Goal: Task Accomplishment & Management: Complete application form

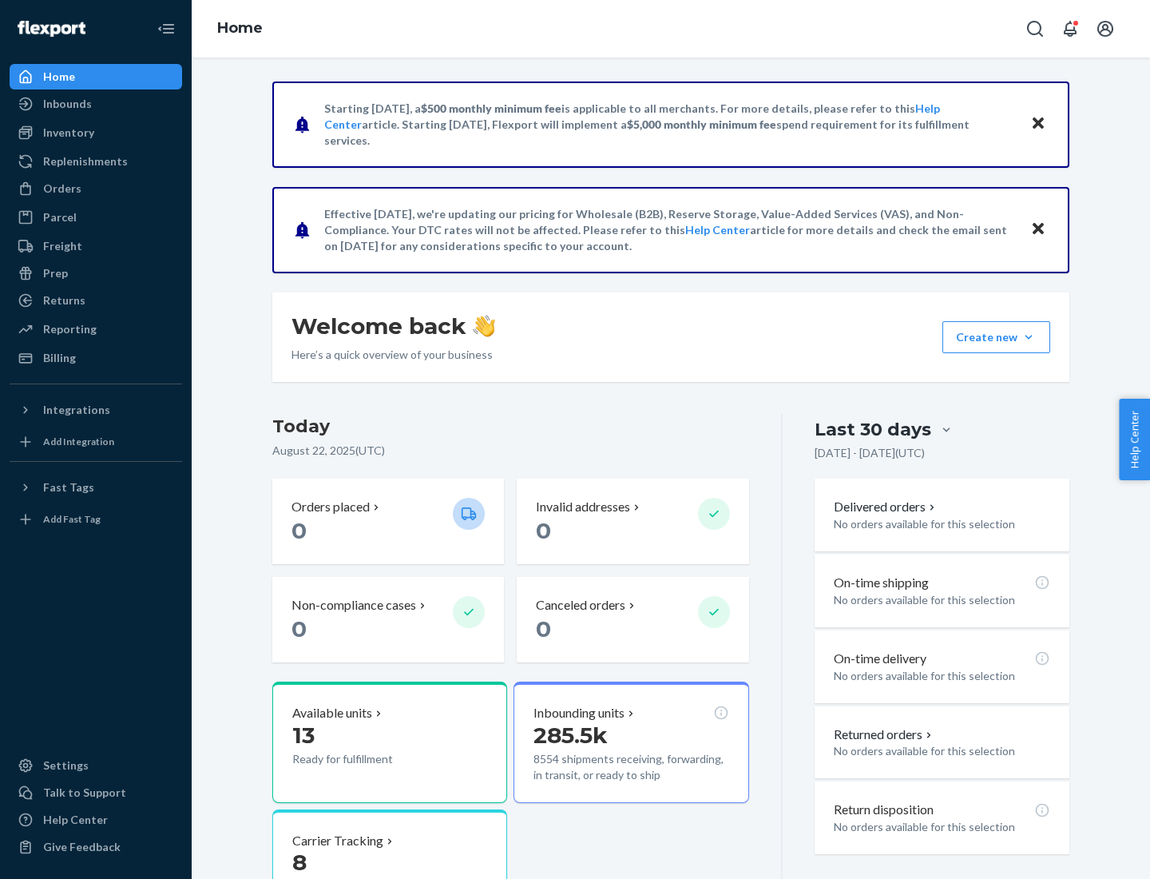
click at [1029, 337] on button "Create new Create new inbound Create new order Create new product" at bounding box center [997, 337] width 108 height 32
click at [96, 104] on div "Inbounds" at bounding box center [95, 104] width 169 height 22
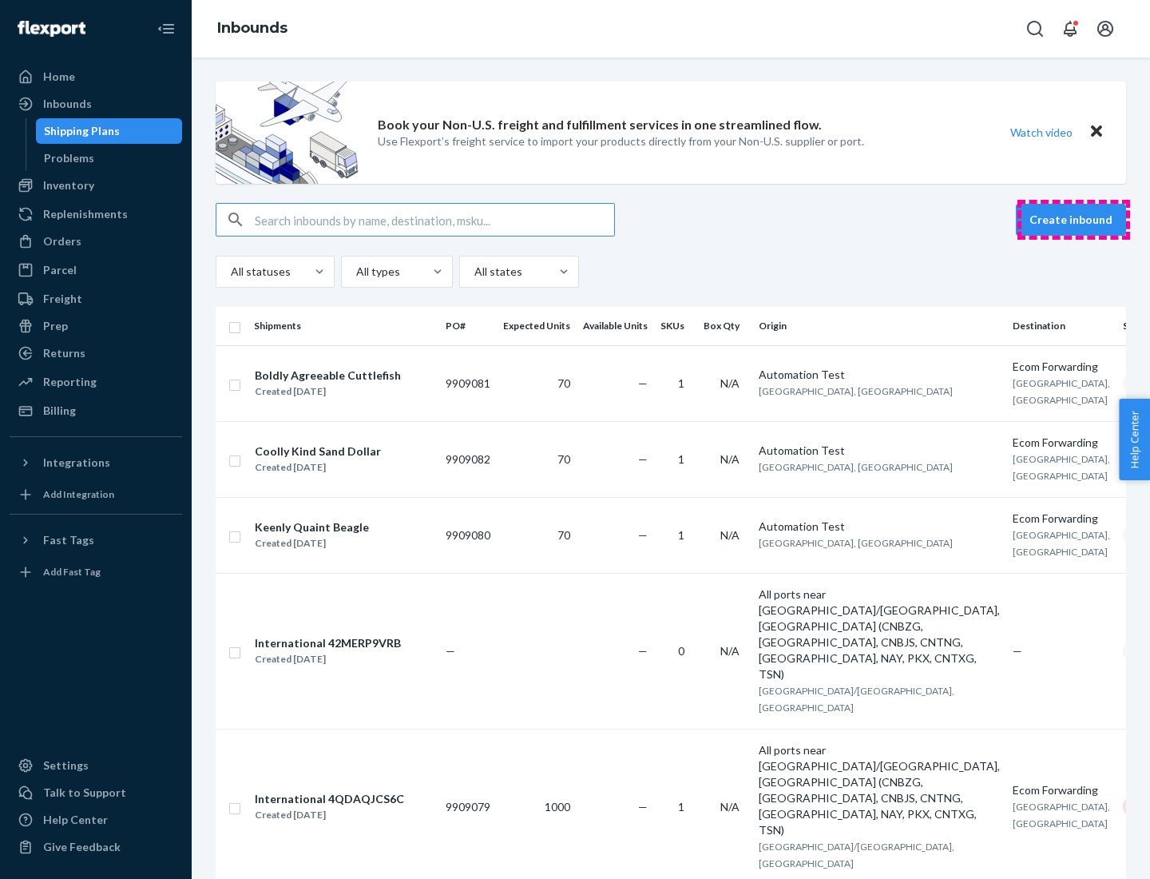
click at [1074, 220] on button "Create inbound" at bounding box center [1071, 220] width 110 height 32
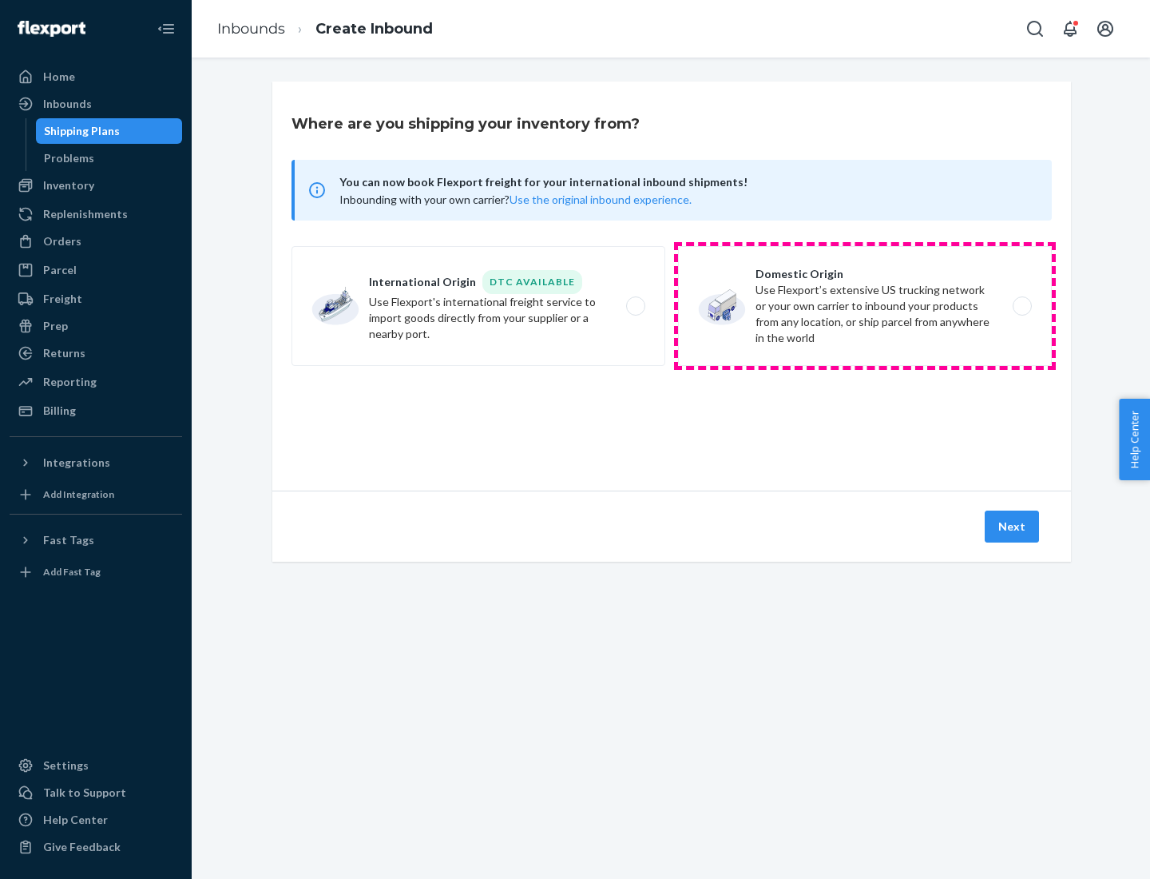
click at [865, 306] on label "Domestic Origin Use Flexport’s extensive US trucking network or your own carrie…" at bounding box center [865, 306] width 374 height 120
click at [1022, 306] on input "Domestic Origin Use Flexport’s extensive US trucking network or your own carrie…" at bounding box center [1027, 306] width 10 height 10
radio input "true"
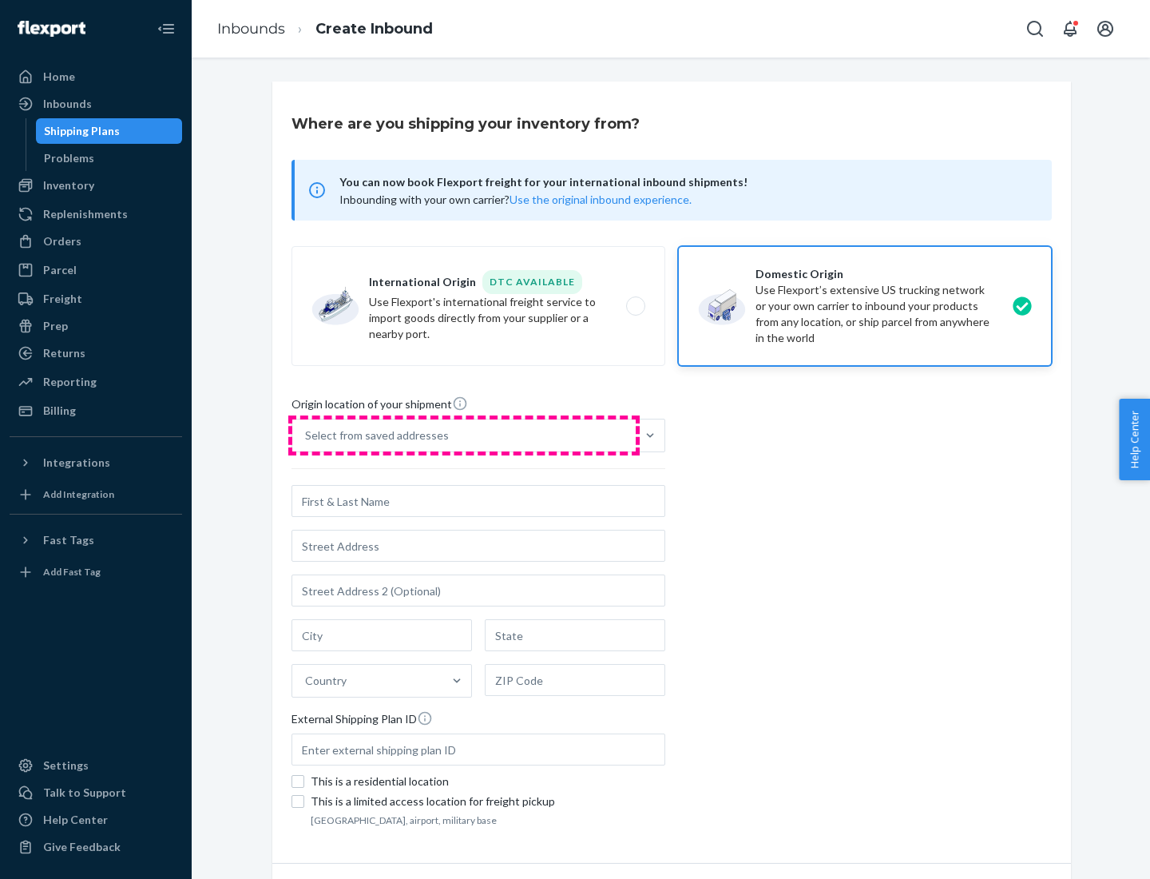
click at [464, 435] on div "Select from saved addresses" at bounding box center [464, 435] width 344 height 32
click at [307, 435] on input "Select from saved addresses" at bounding box center [306, 435] width 2 height 16
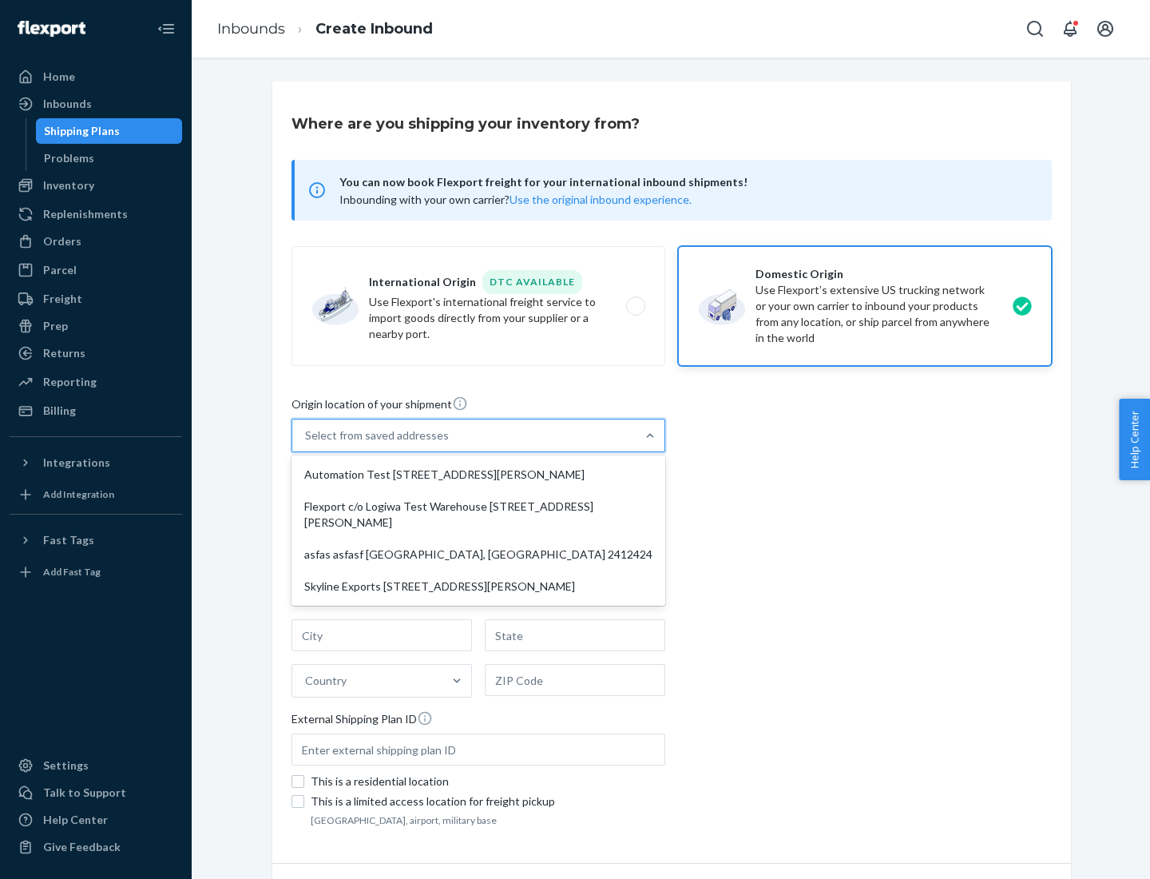
scroll to position [6, 0]
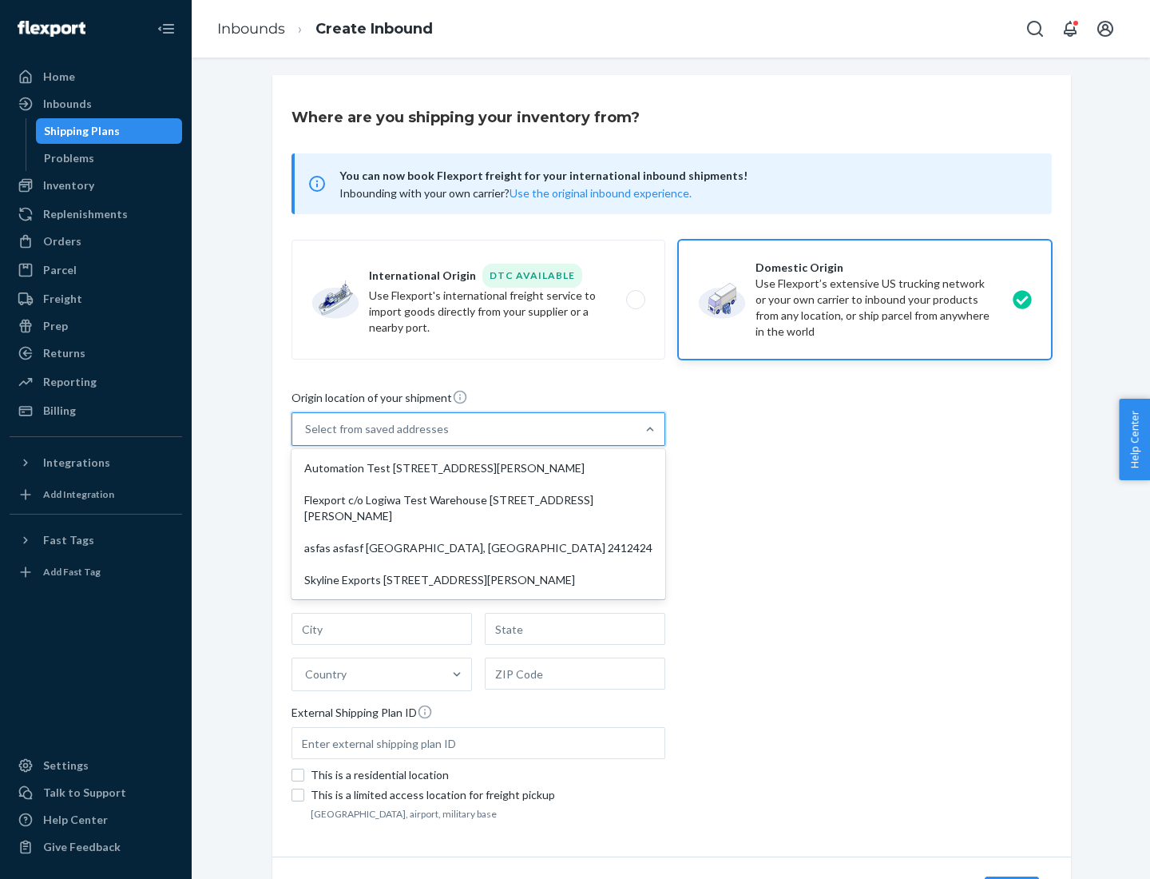
click at [479, 468] on div "Automation Test [STREET_ADDRESS][PERSON_NAME]" at bounding box center [479, 468] width 368 height 32
click at [307, 437] on input "option Automation Test [STREET_ADDRESS][PERSON_NAME] focused, 1 of 4. 4 results…" at bounding box center [306, 429] width 2 height 16
type input "Automation Test"
type input "9th Floor"
type input "[GEOGRAPHIC_DATA]"
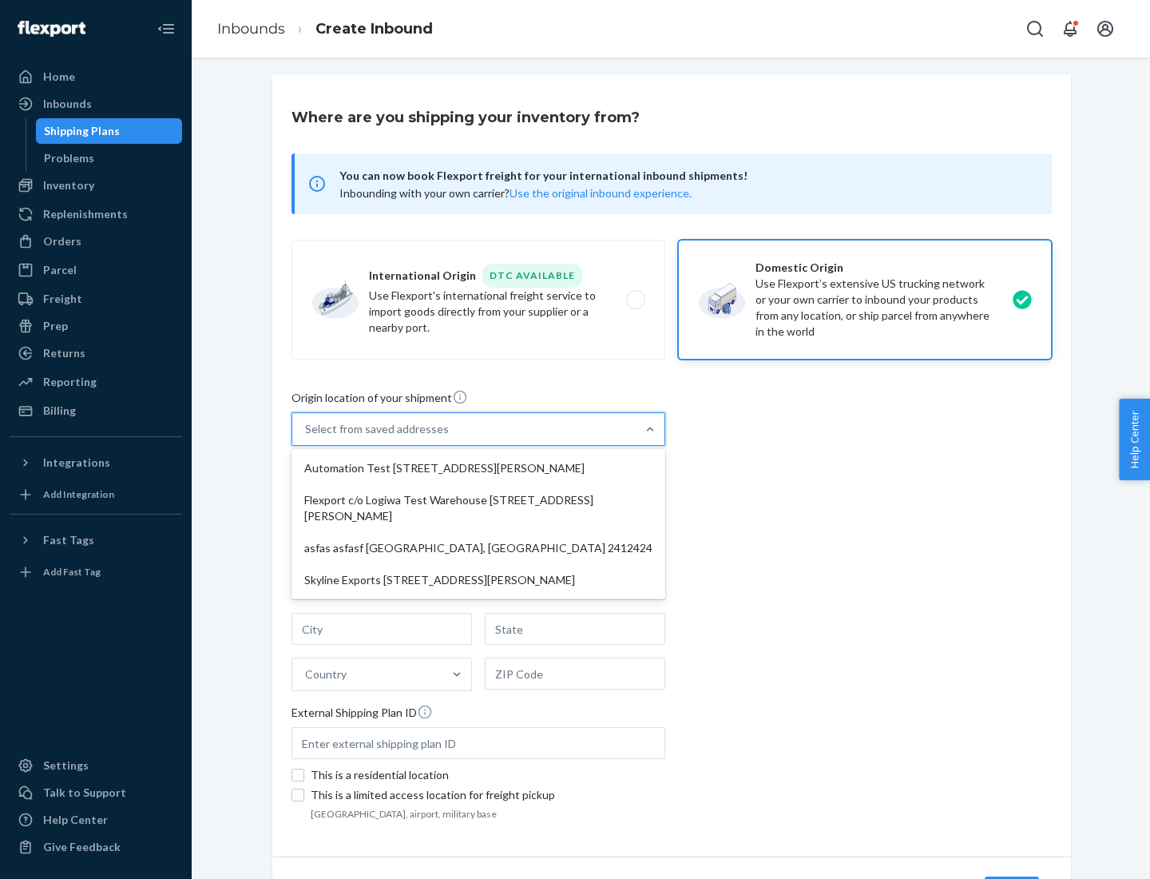
type input "CA"
type input "94104"
type input "[STREET_ADDRESS][PERSON_NAME]"
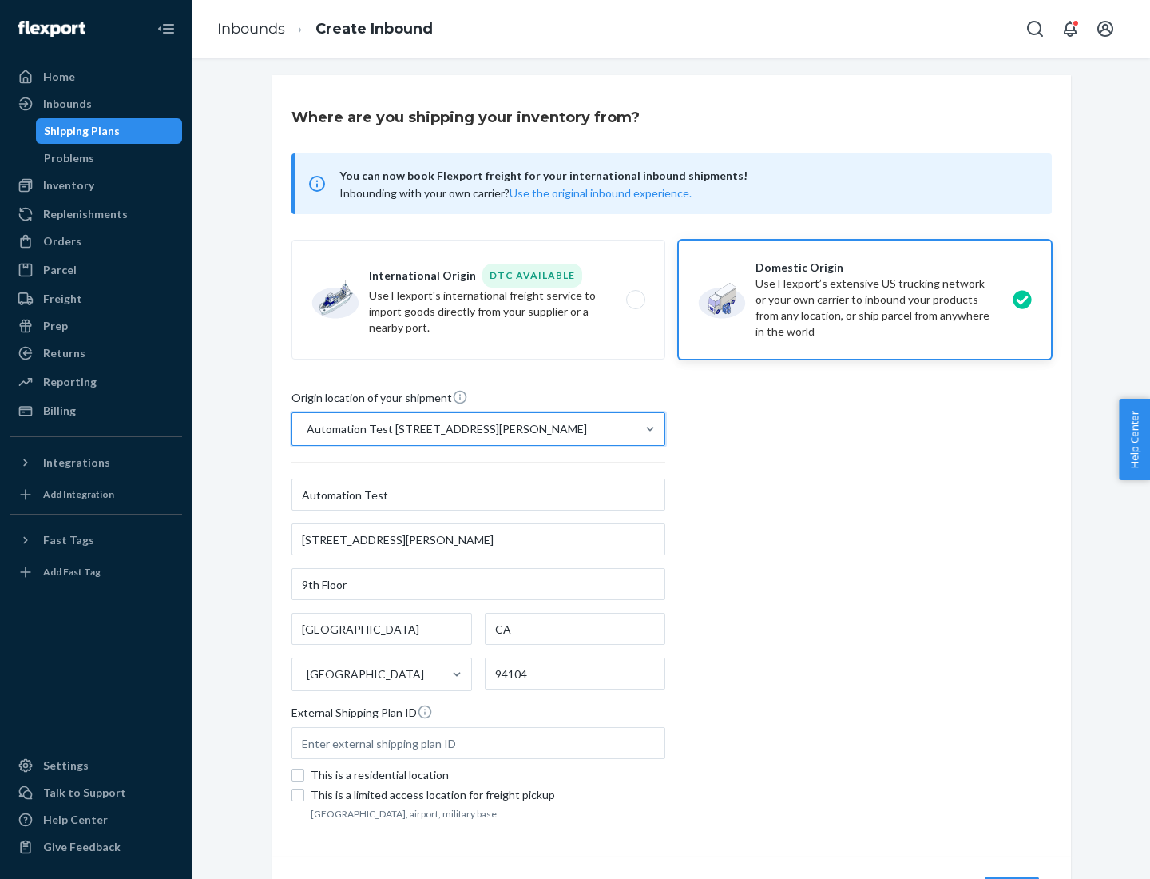
scroll to position [93, 0]
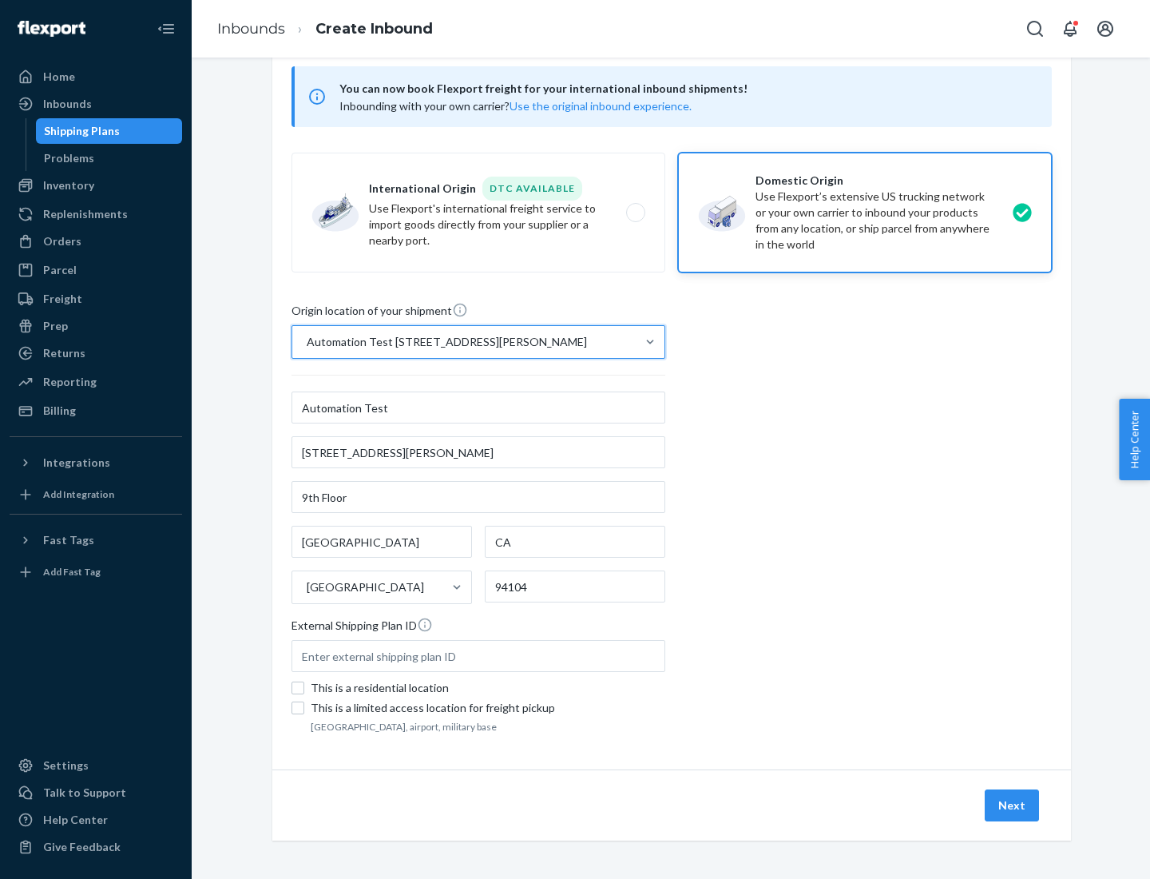
click at [1013, 805] on button "Next" at bounding box center [1012, 805] width 54 height 32
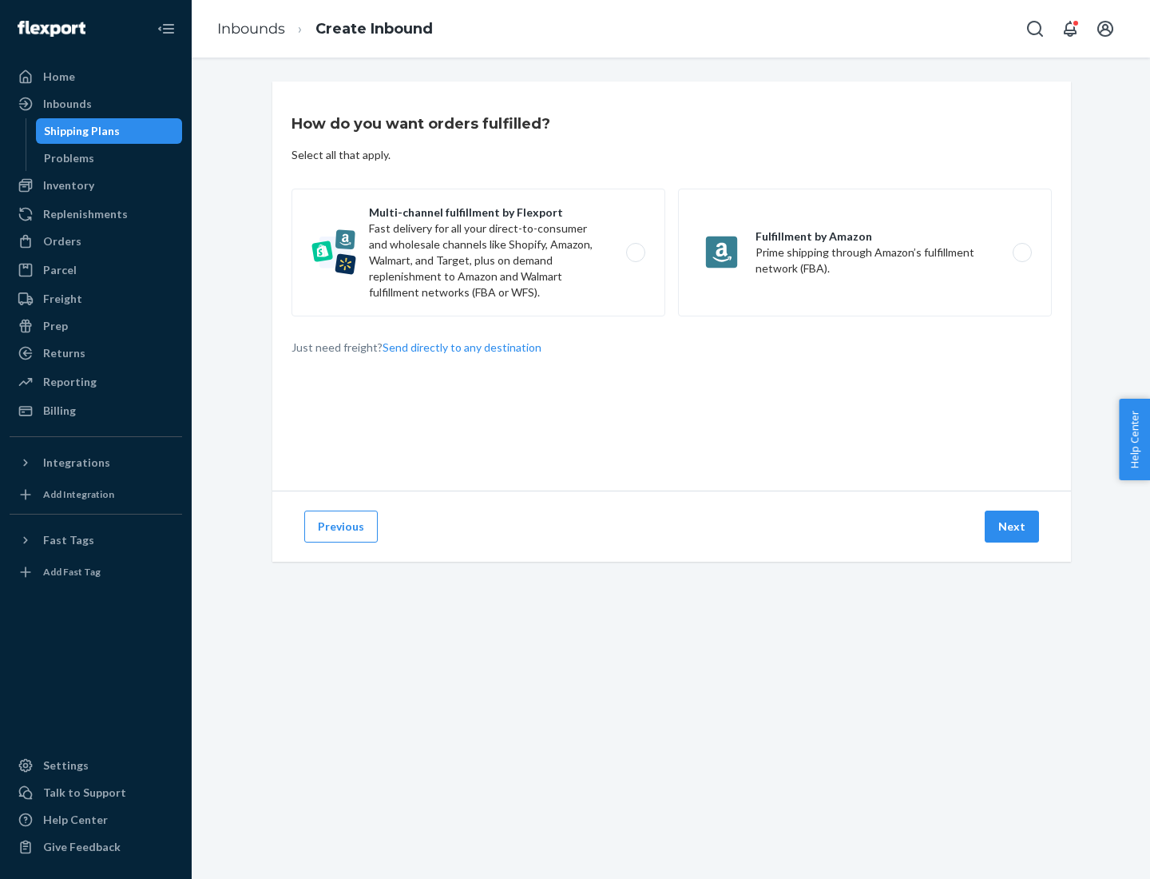
click at [479, 252] on label "Multi-channel fulfillment by Flexport Fast delivery for all your direct-to-cons…" at bounding box center [479, 253] width 374 height 128
click at [635, 252] on input "Multi-channel fulfillment by Flexport Fast delivery for all your direct-to-cons…" at bounding box center [640, 253] width 10 height 10
radio input "true"
click at [1013, 526] on button "Next" at bounding box center [1012, 527] width 54 height 32
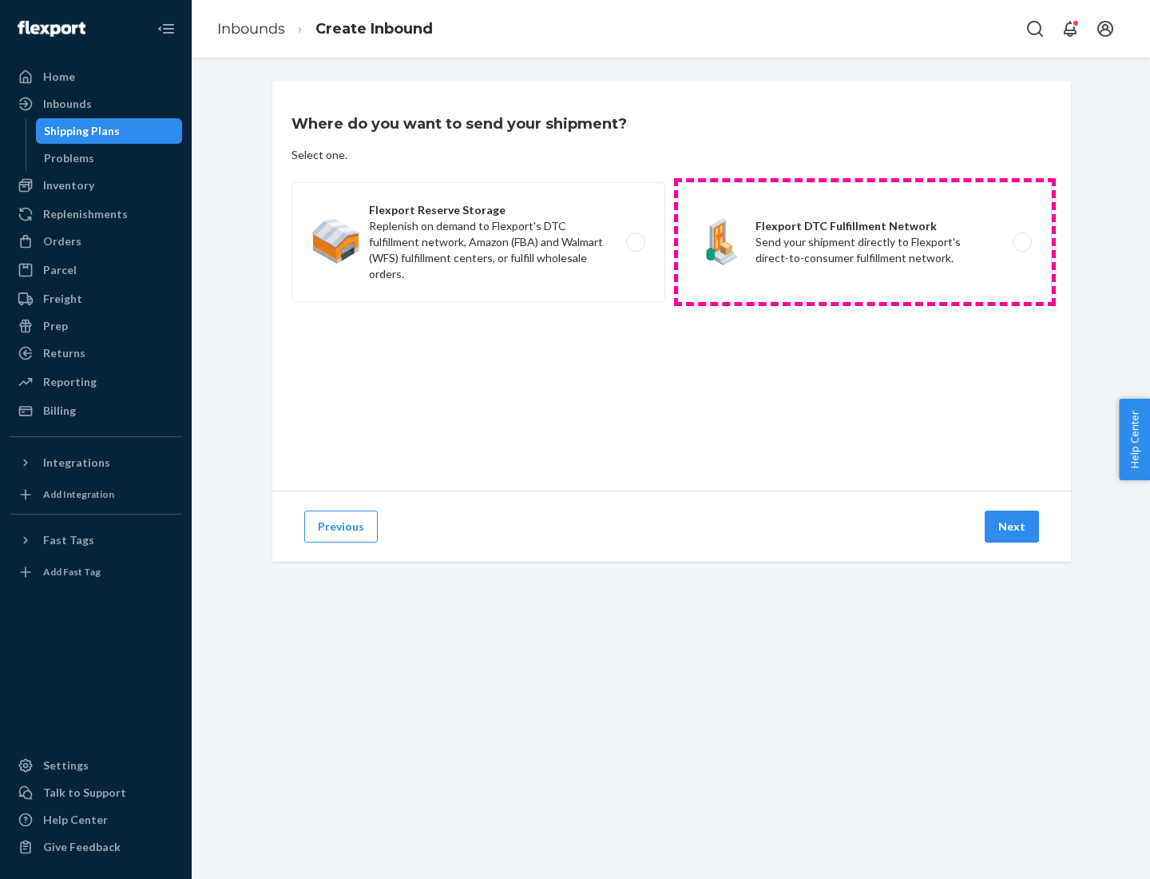
click at [865, 242] on label "Flexport DTC Fulfillment Network Send your shipment directly to Flexport's dire…" at bounding box center [865, 242] width 374 height 120
click at [1022, 242] on input "Flexport DTC Fulfillment Network Send your shipment directly to Flexport's dire…" at bounding box center [1027, 242] width 10 height 10
radio input "true"
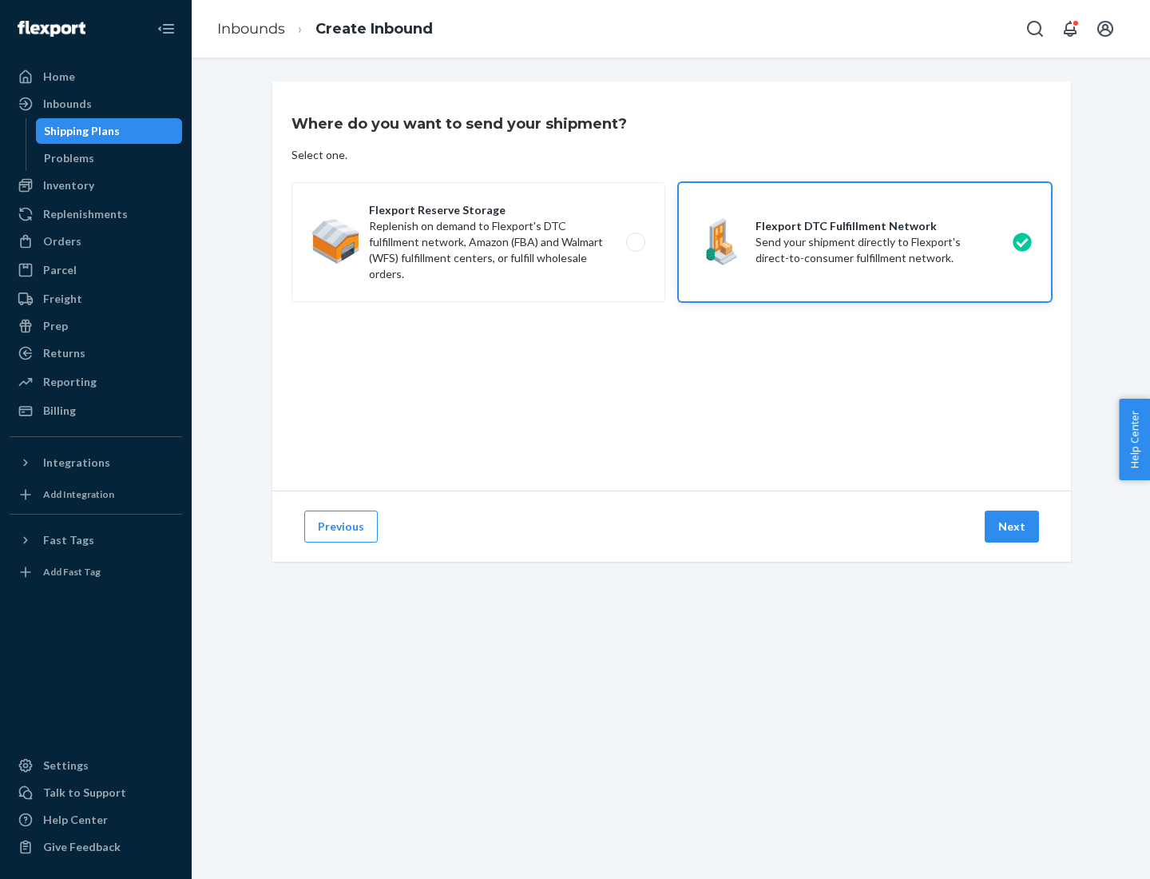
click at [1013, 526] on button "Next" at bounding box center [1012, 527] width 54 height 32
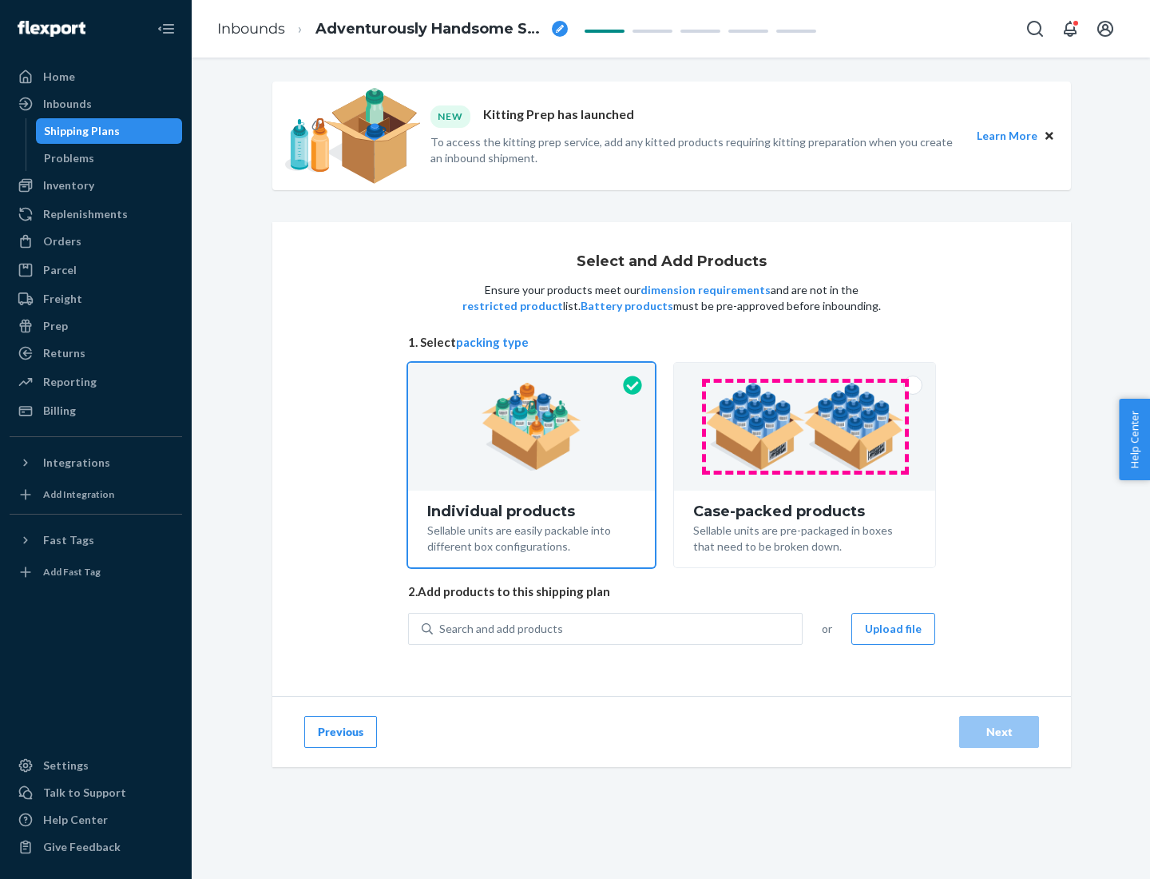
click at [805, 427] on img at bounding box center [804, 427] width 199 height 88
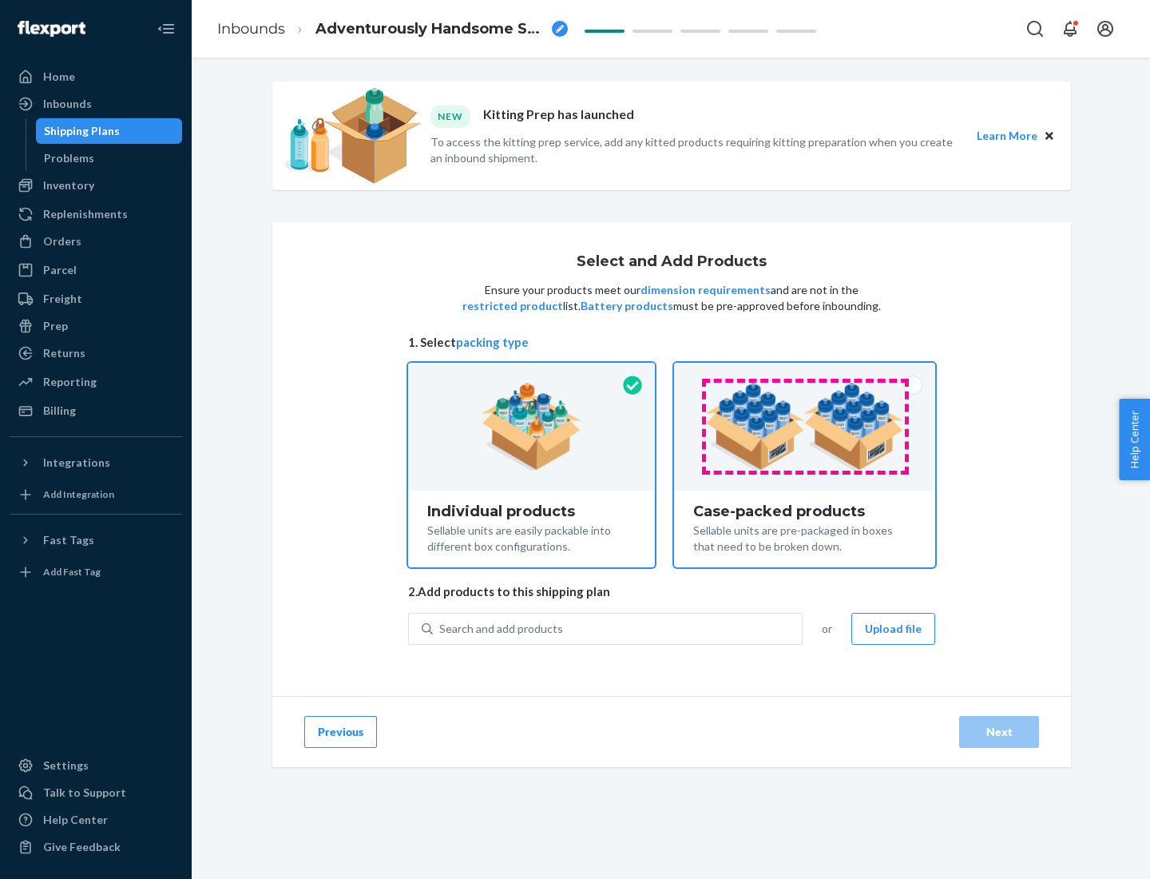
click at [805, 373] on input "Case-packed products Sellable units are pre-packaged in boxes that need to be b…" at bounding box center [805, 368] width 10 height 10
radio input "true"
radio input "false"
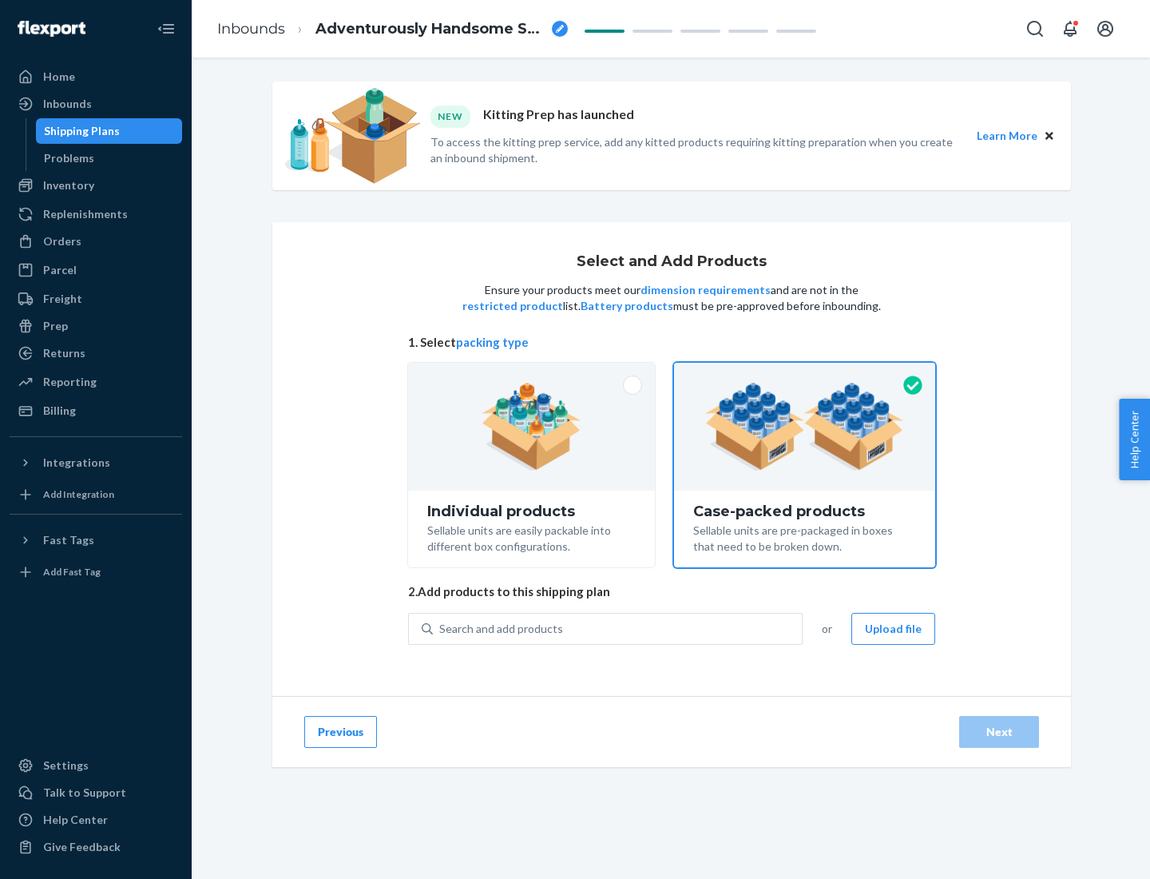
click at [618, 628] on div "Search and add products" at bounding box center [617, 628] width 369 height 29
click at [441, 628] on input "Search and add products" at bounding box center [440, 629] width 2 height 16
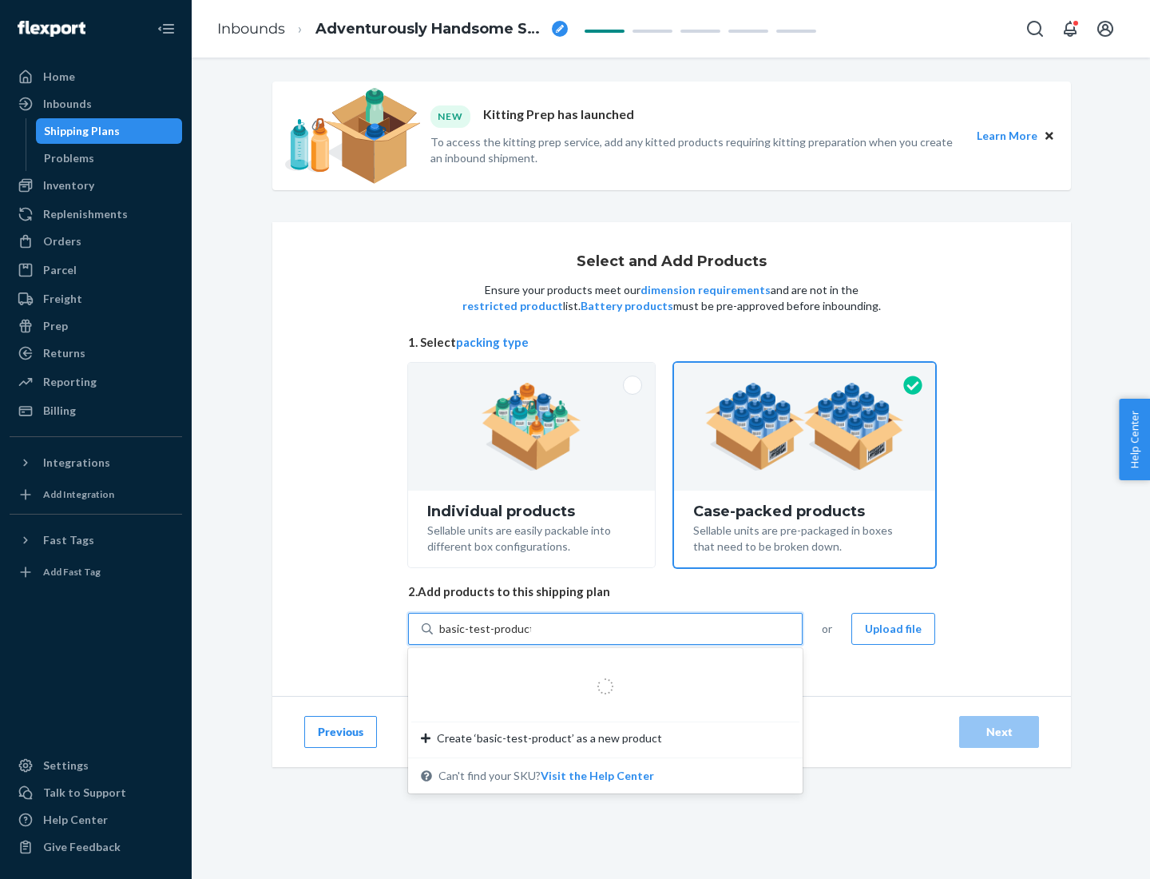
type input "basic-test-product-1"
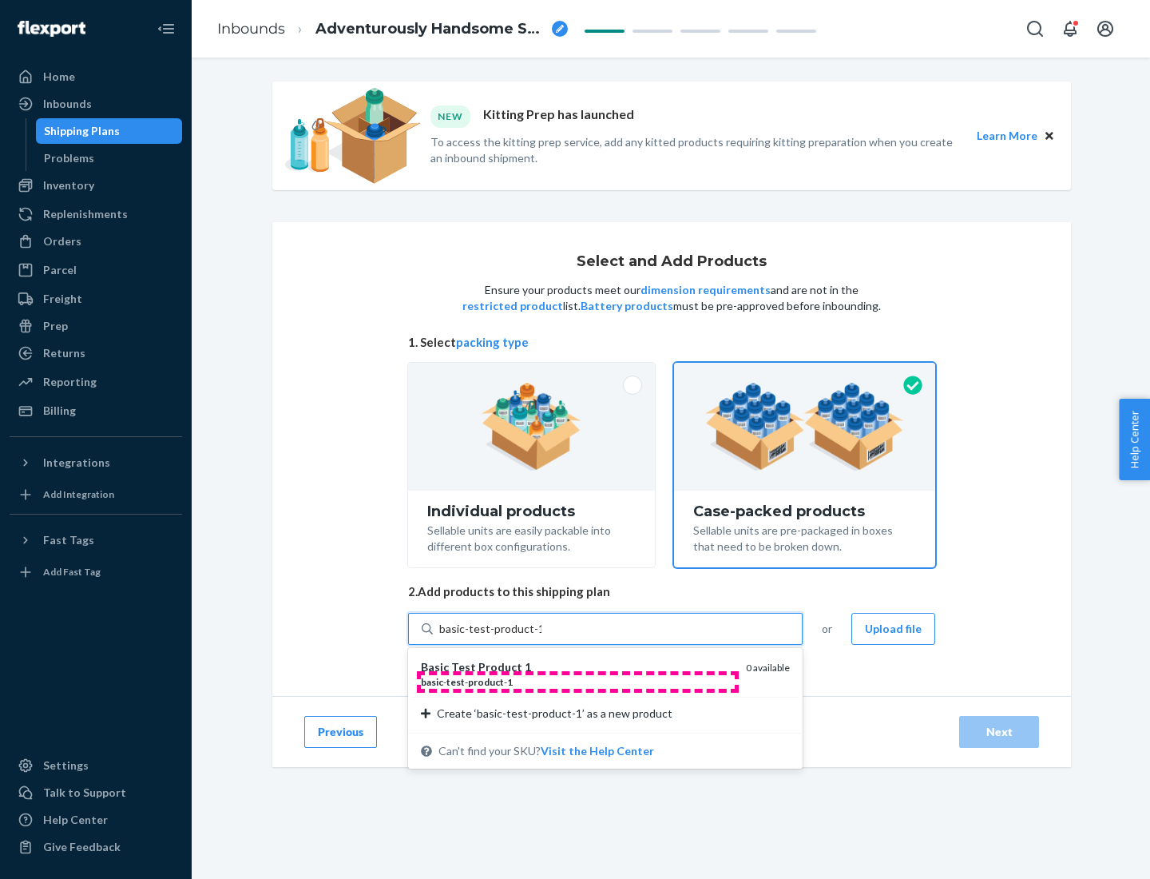
click at [578, 681] on div "basic - test - product - 1" at bounding box center [577, 682] width 312 height 14
click at [542, 637] on input "basic-test-product-1" at bounding box center [490, 629] width 102 height 16
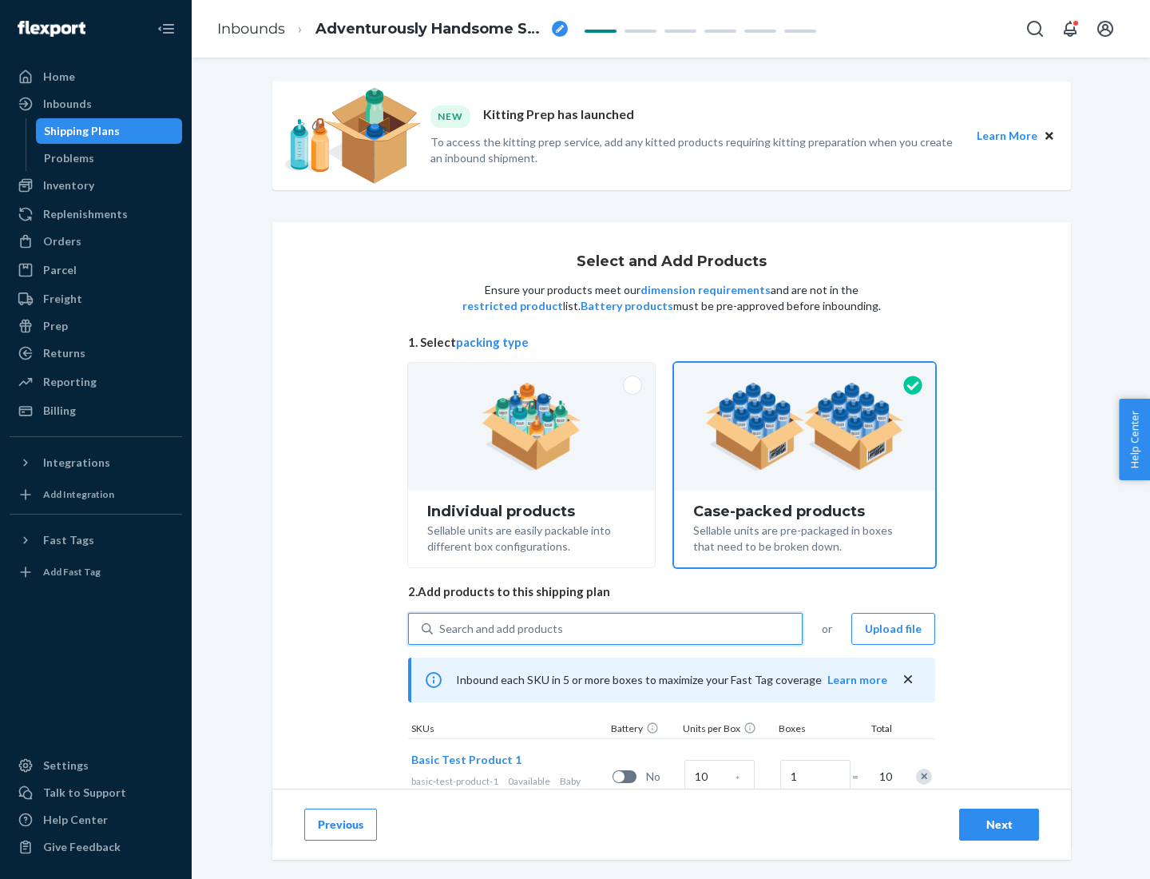
scroll to position [58, 0]
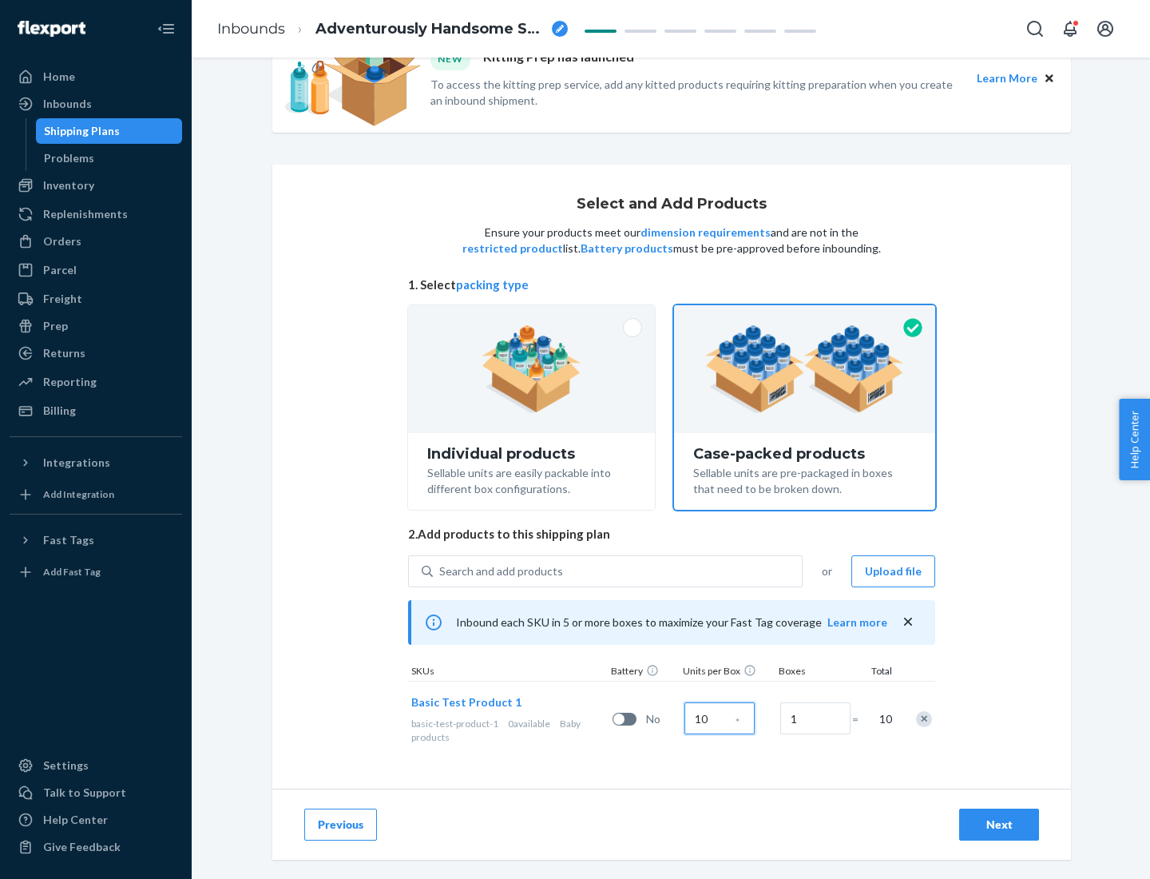
type input "10"
type input "7"
click at [999, 825] on div "Next" at bounding box center [999, 825] width 53 height 16
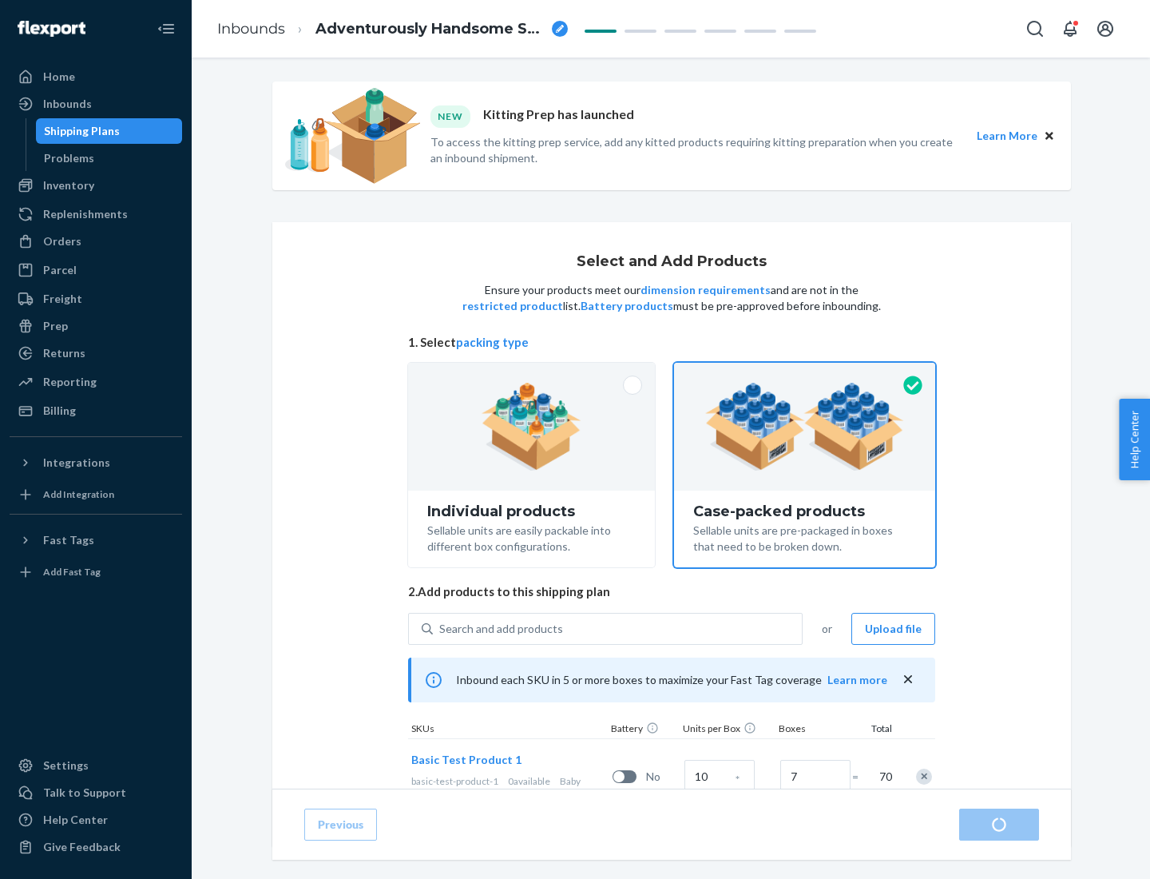
radio input "true"
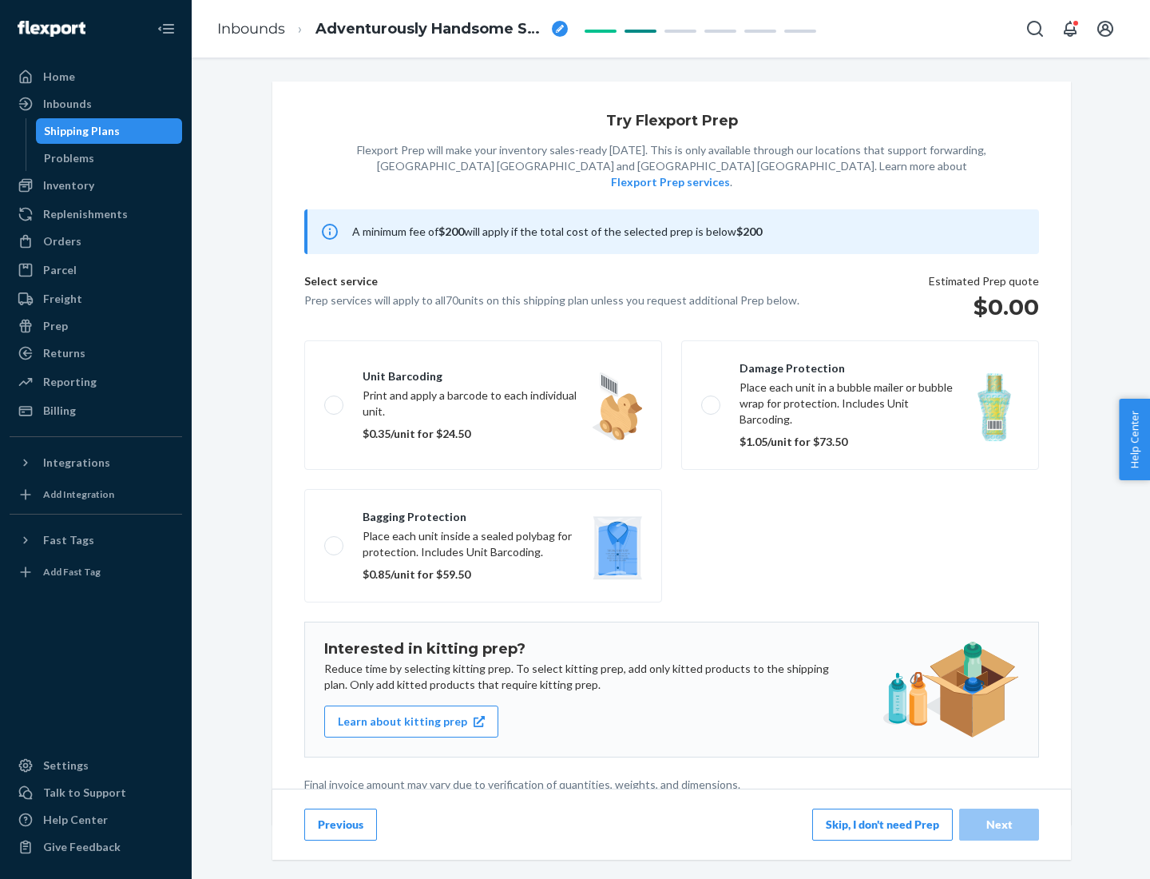
scroll to position [4, 0]
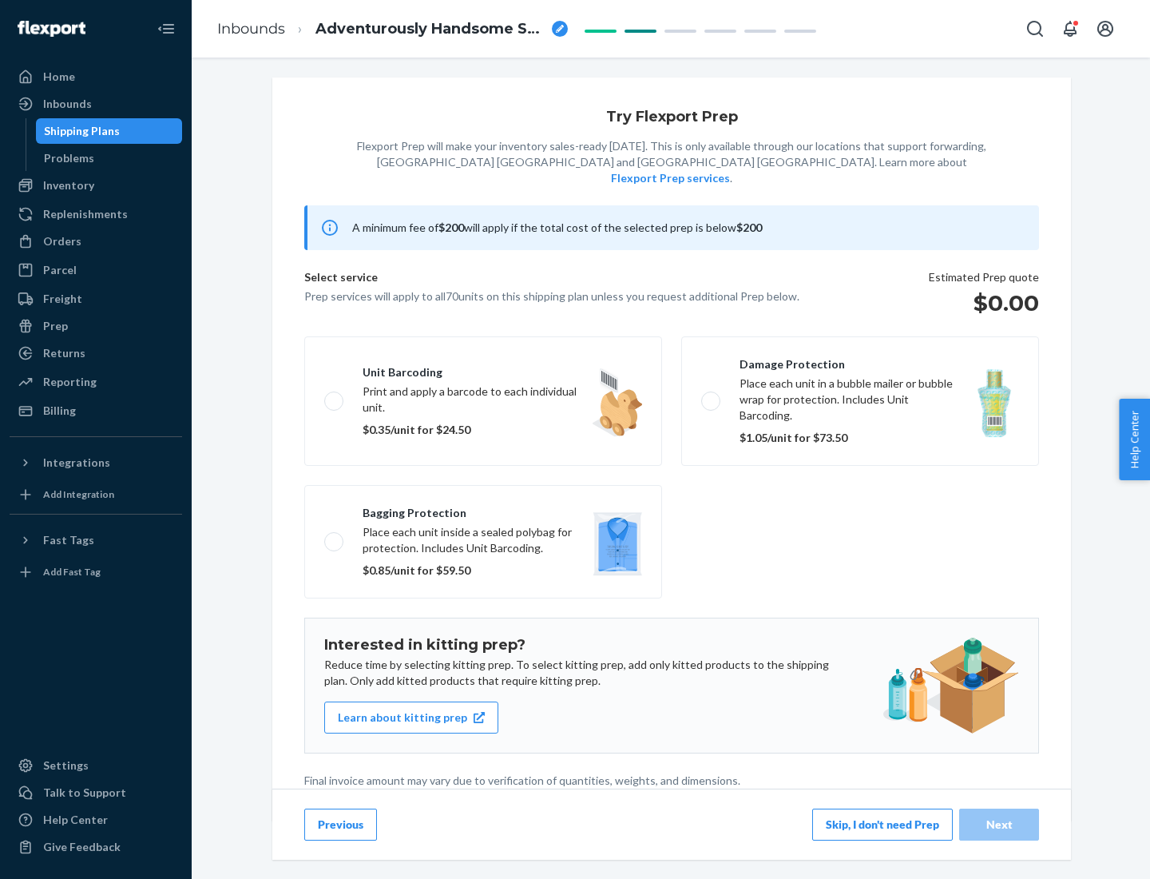
click at [883, 824] on button "Skip, I don't need Prep" at bounding box center [883, 825] width 141 height 32
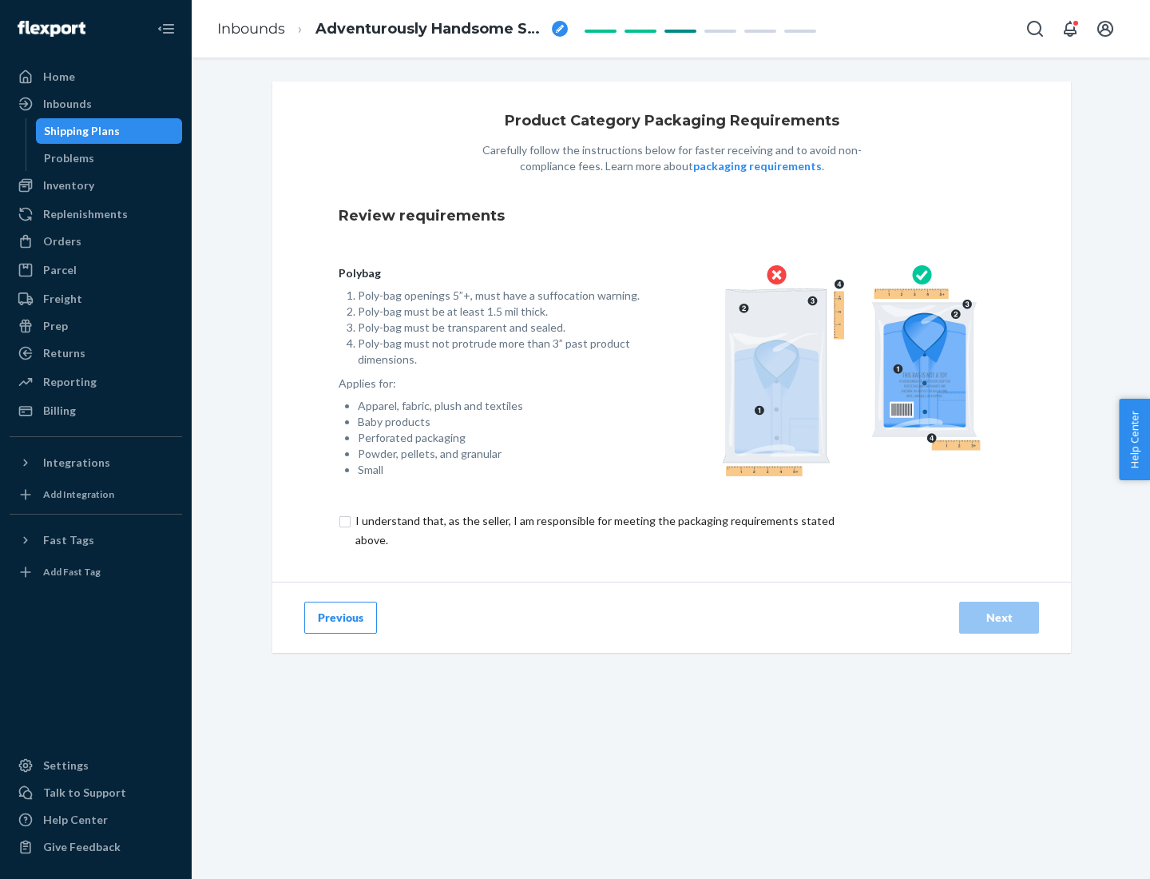
click at [594, 530] on input "checkbox" at bounding box center [604, 530] width 531 height 38
checkbox input "true"
click at [999, 617] on div "Next" at bounding box center [999, 618] width 53 height 16
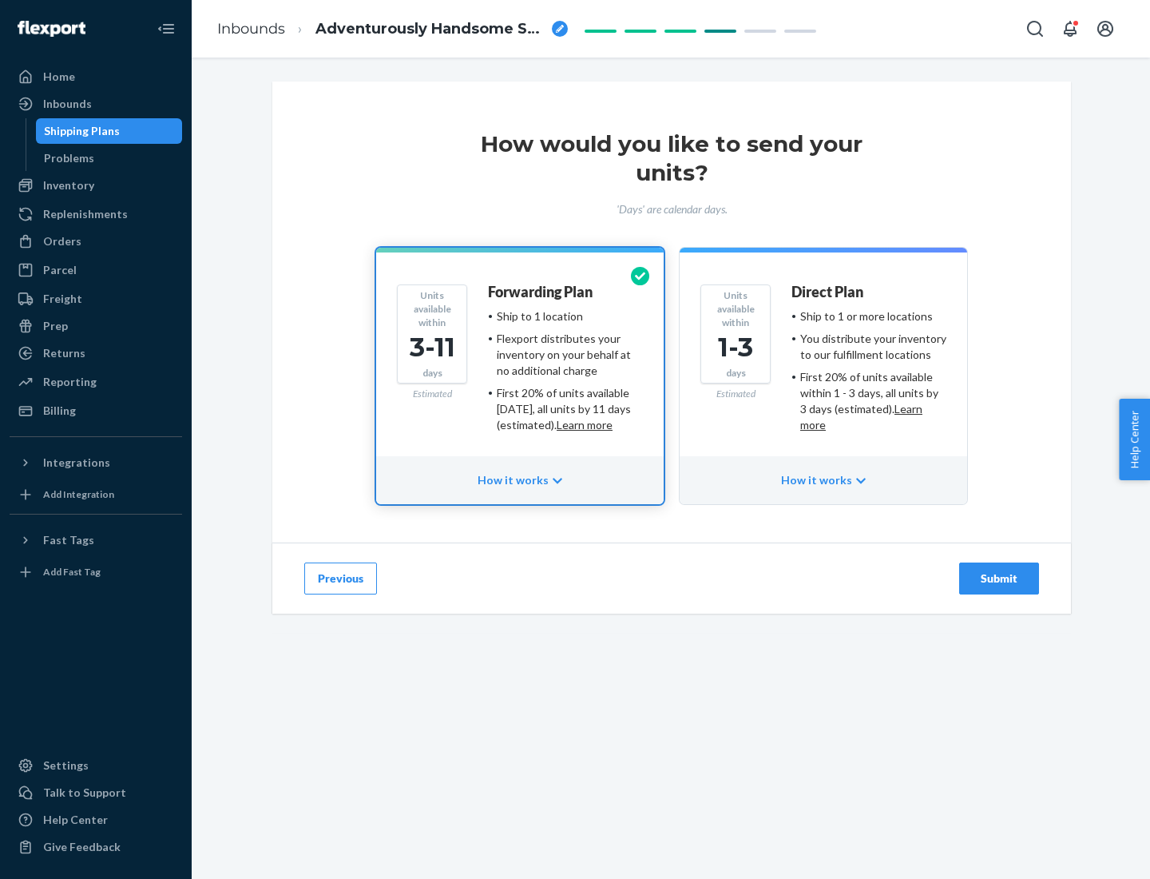
click at [824, 364] on ul "Ship to 1 or more locations You distribute your inventory to our fulfillment lo…" at bounding box center [869, 370] width 155 height 125
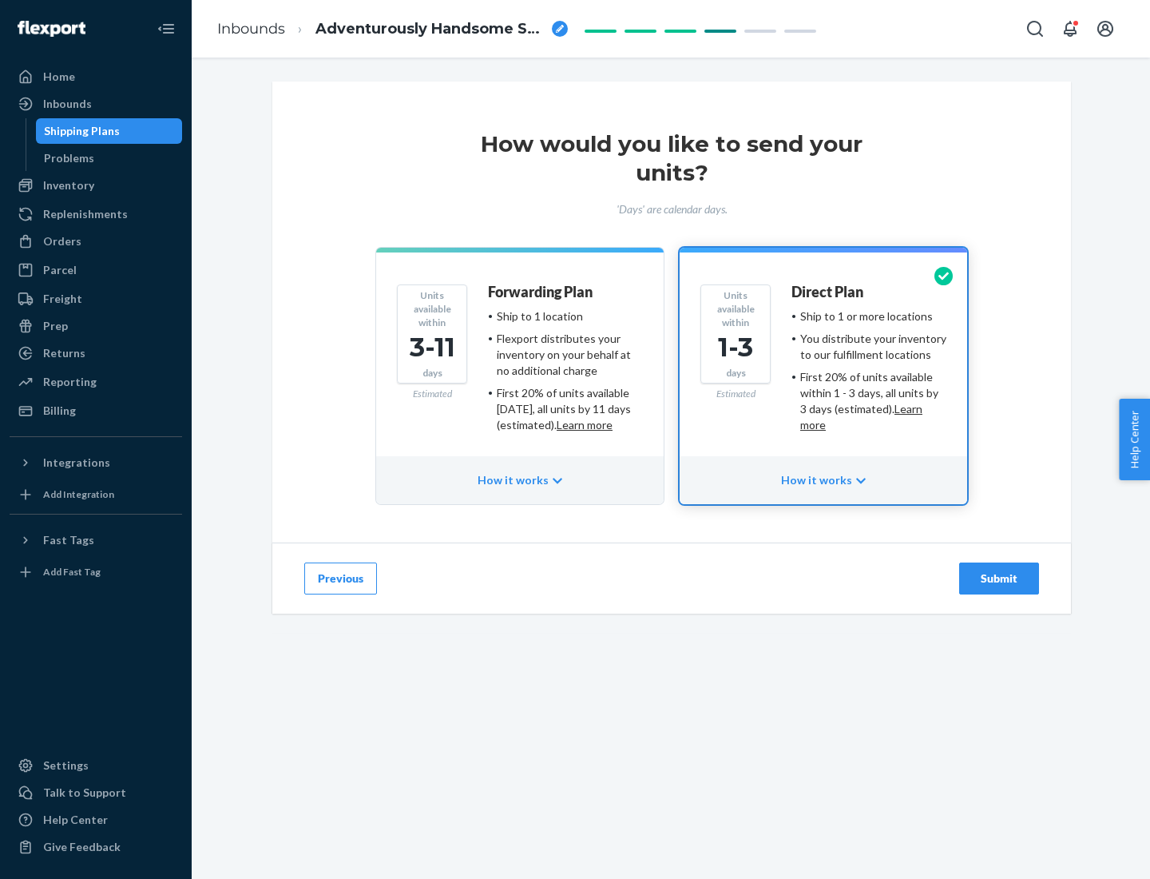
click at [999, 578] on div "Submit" at bounding box center [999, 578] width 53 height 16
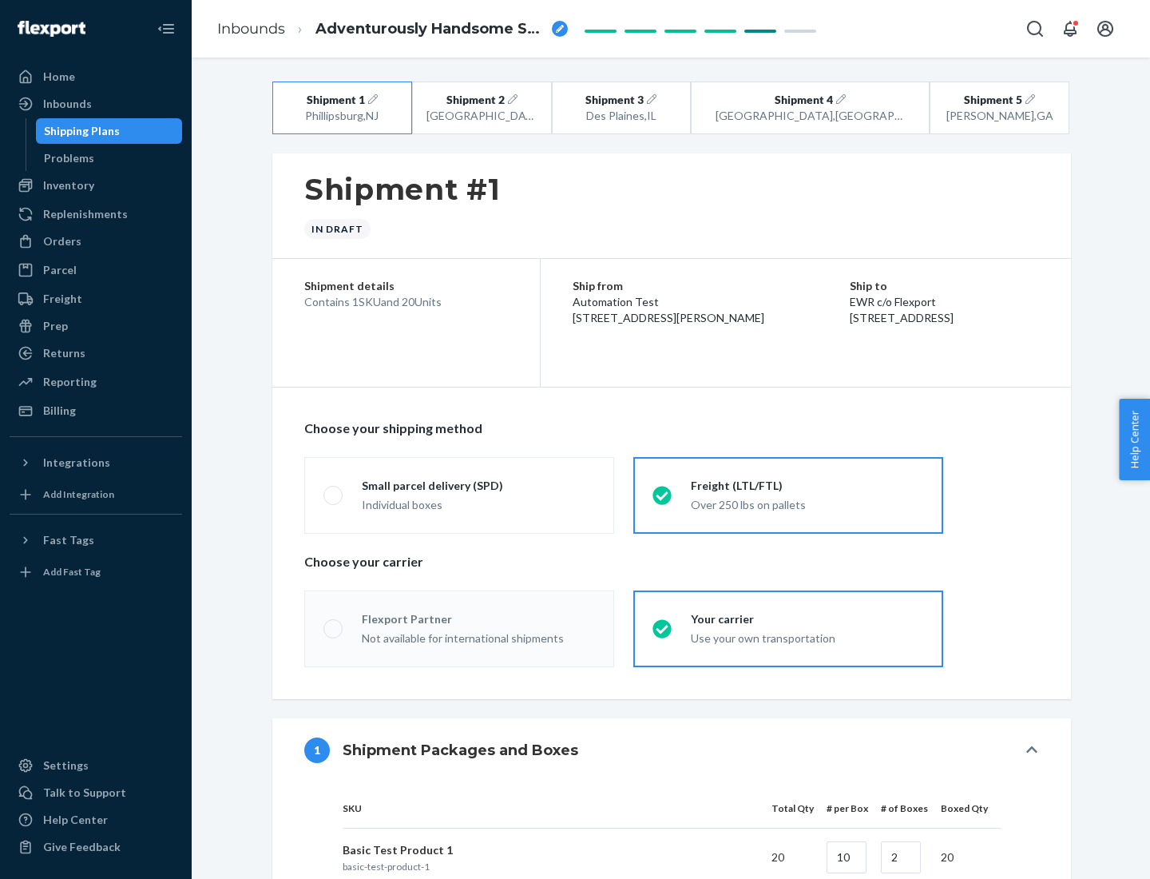
radio input "true"
radio input "false"
radio input "true"
radio input "false"
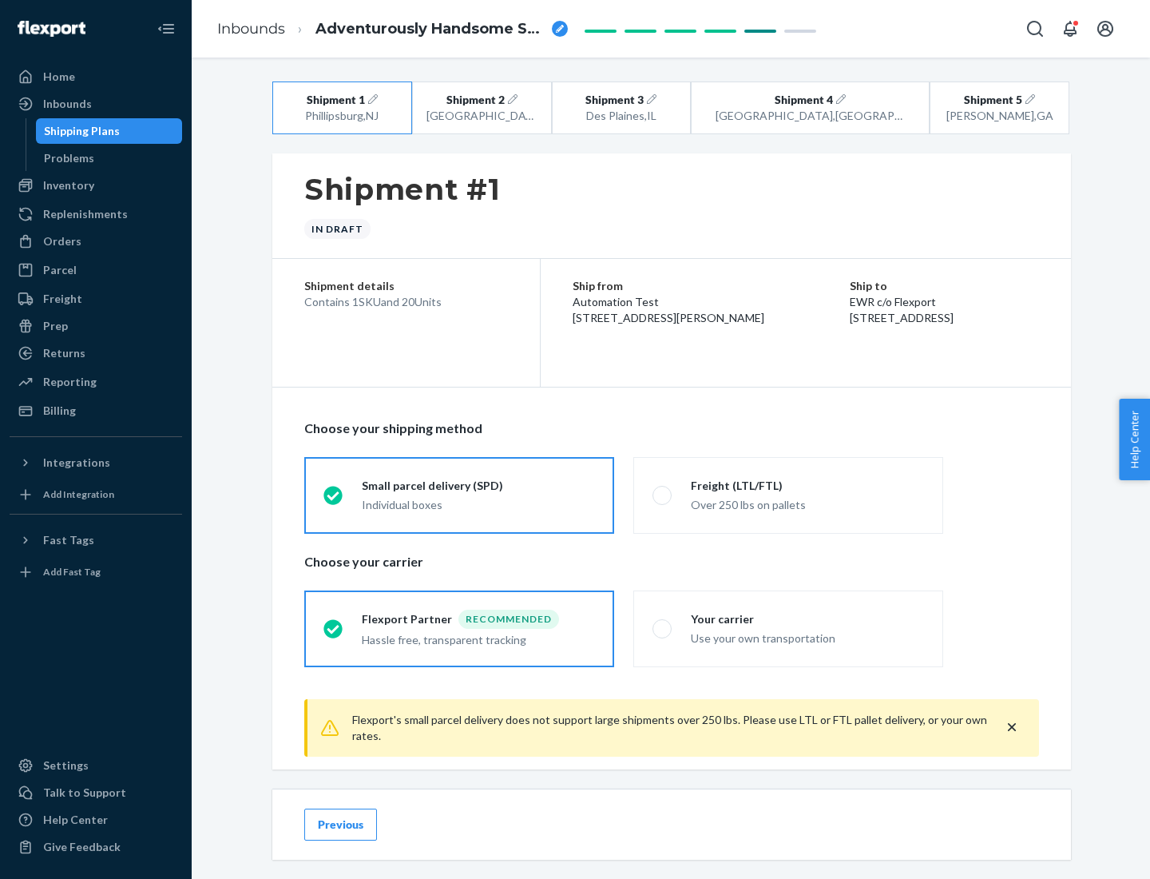
scroll to position [18, 0]
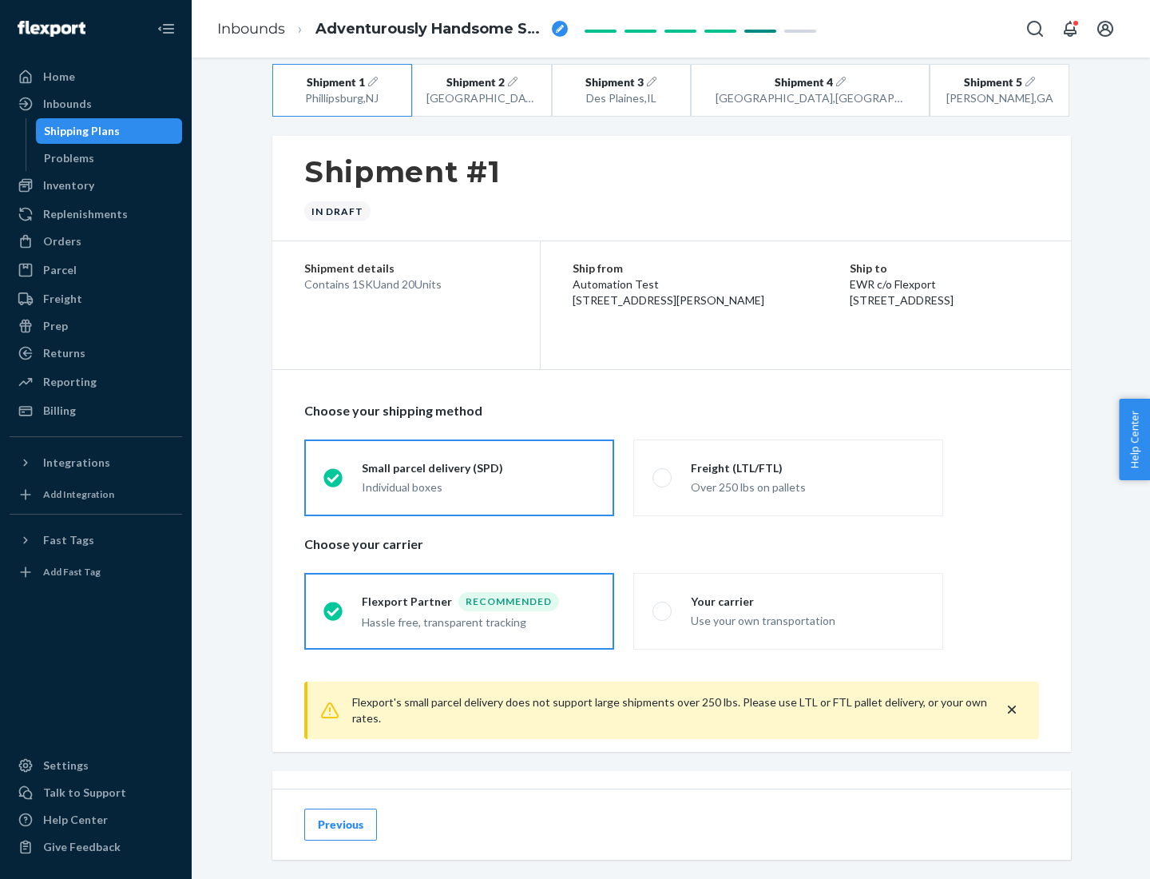
click at [808, 467] on div "Freight (LTL/FTL)" at bounding box center [807, 468] width 233 height 16
click at [663, 472] on input "Freight (LTL/FTL) Over 250 lbs on pallets" at bounding box center [658, 477] width 10 height 10
radio input "true"
radio input "false"
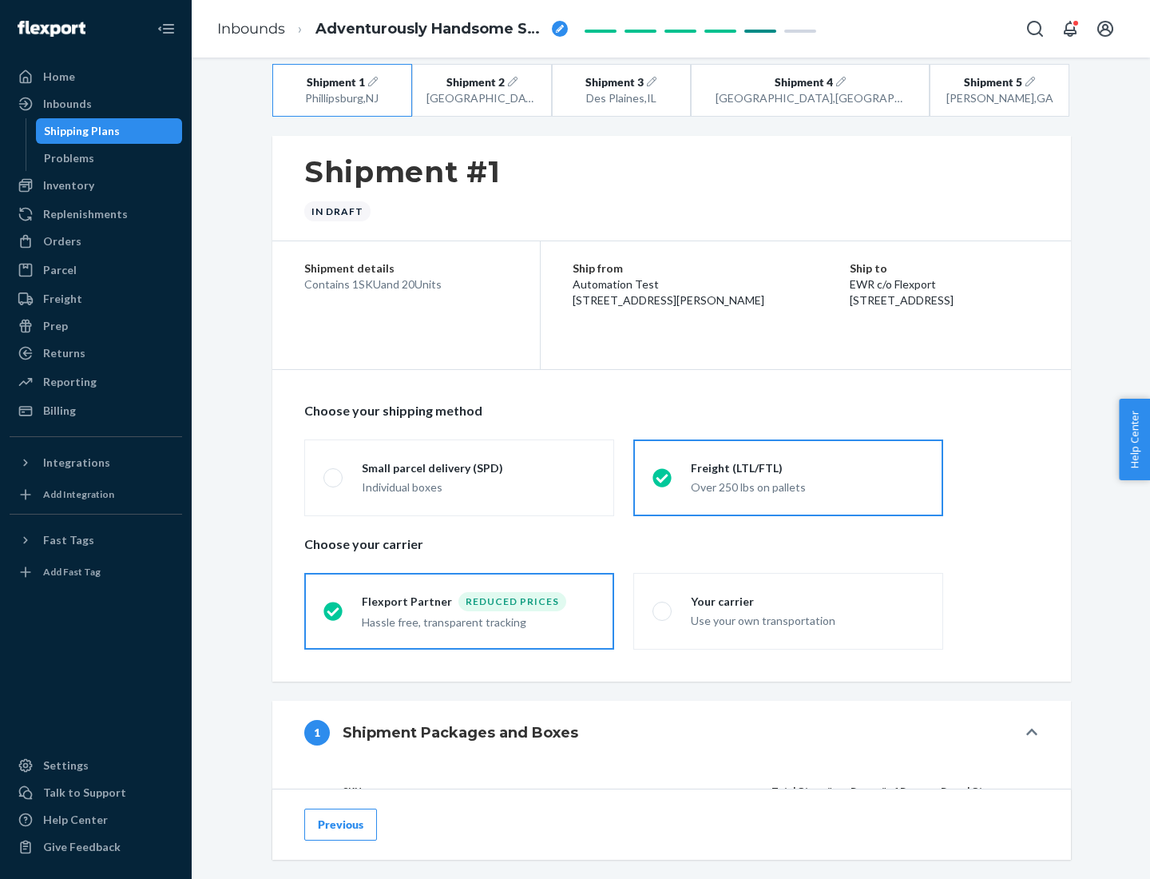
scroll to position [151, 0]
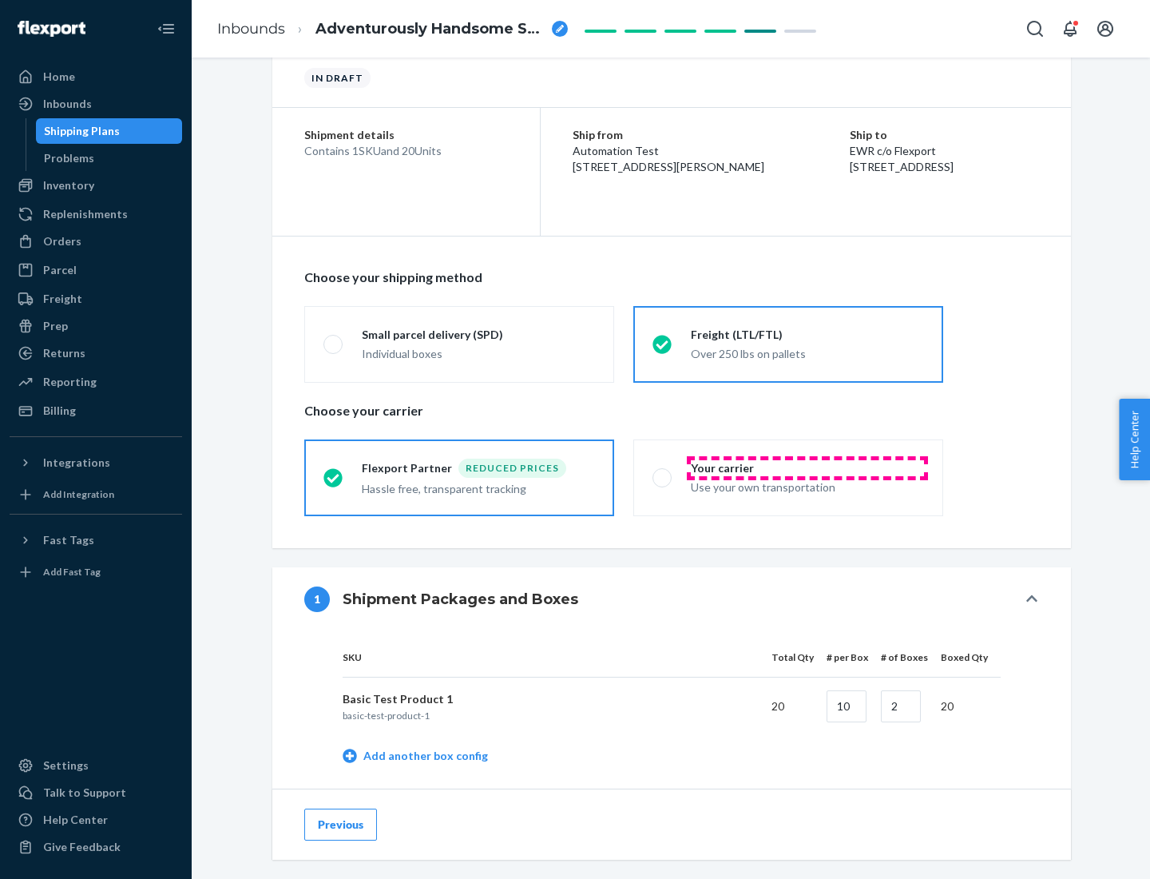
click at [808, 467] on div "Your carrier" at bounding box center [807, 468] width 233 height 16
click at [663, 472] on input "Your carrier Use your own transportation" at bounding box center [658, 477] width 10 height 10
radio input "true"
radio input "false"
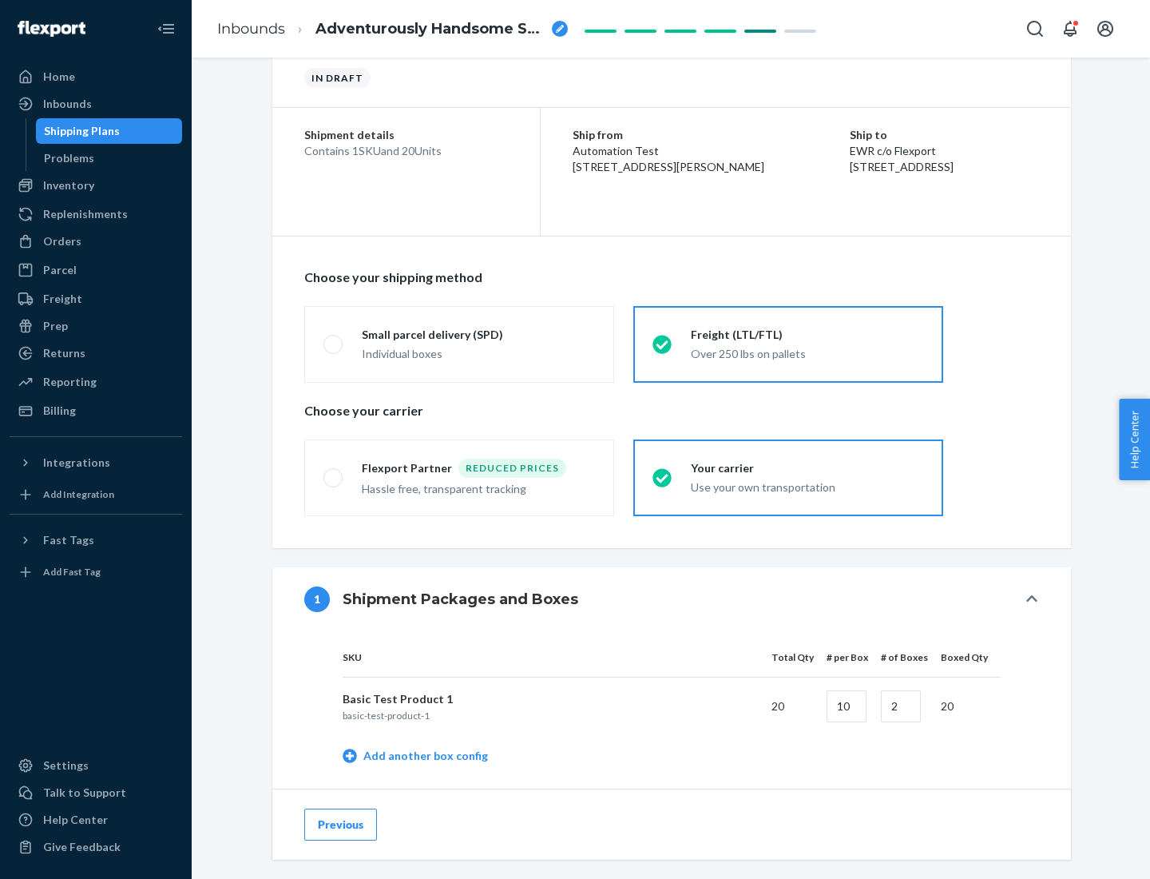
scroll to position [505, 0]
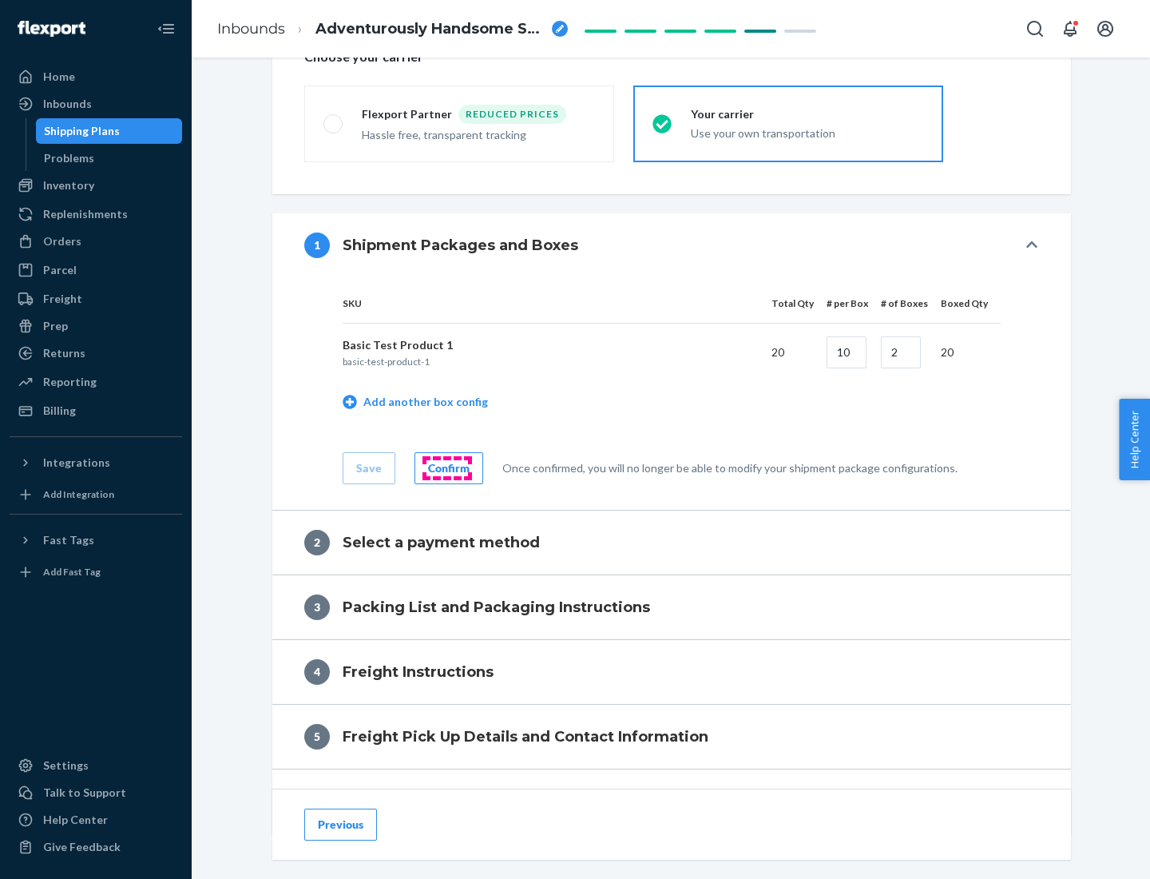
click at [447, 467] on div "Confirm" at bounding box center [449, 468] width 42 height 16
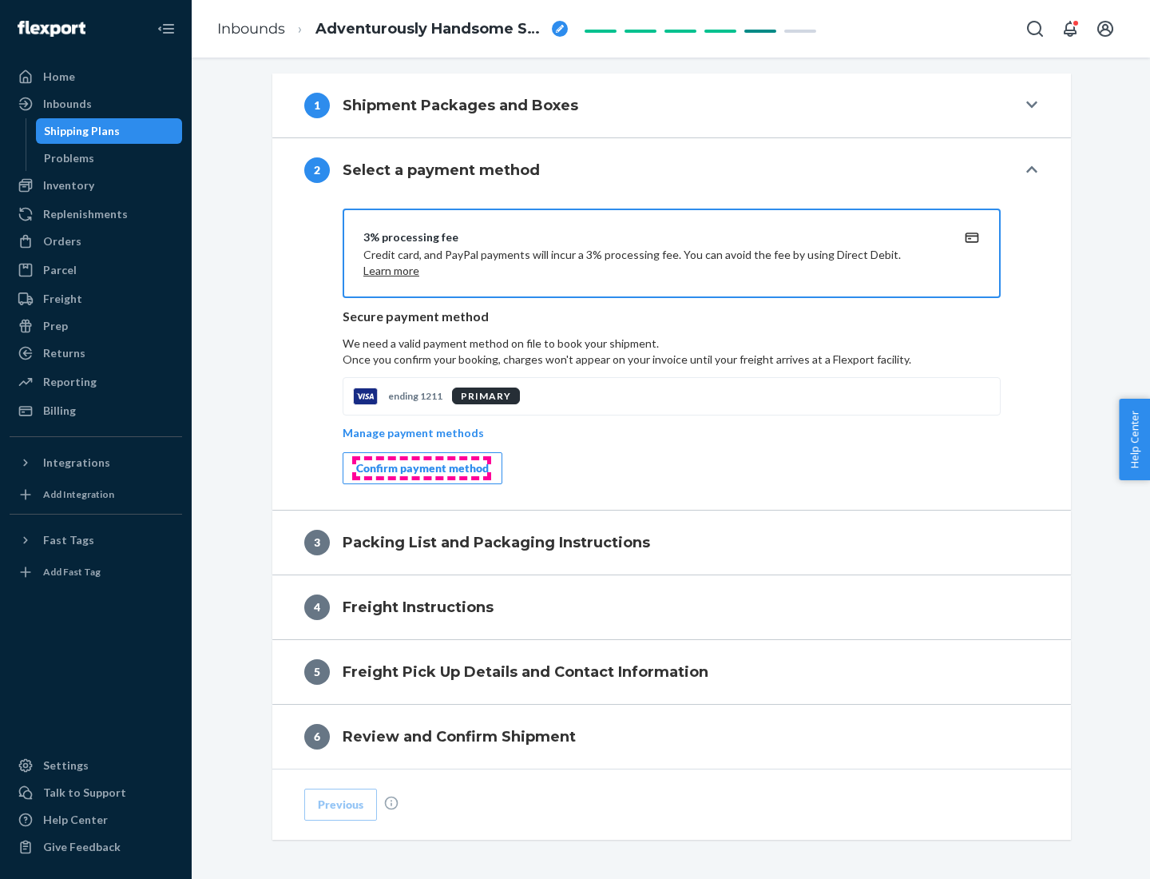
click at [421, 468] on div "Confirm payment method" at bounding box center [422, 468] width 133 height 16
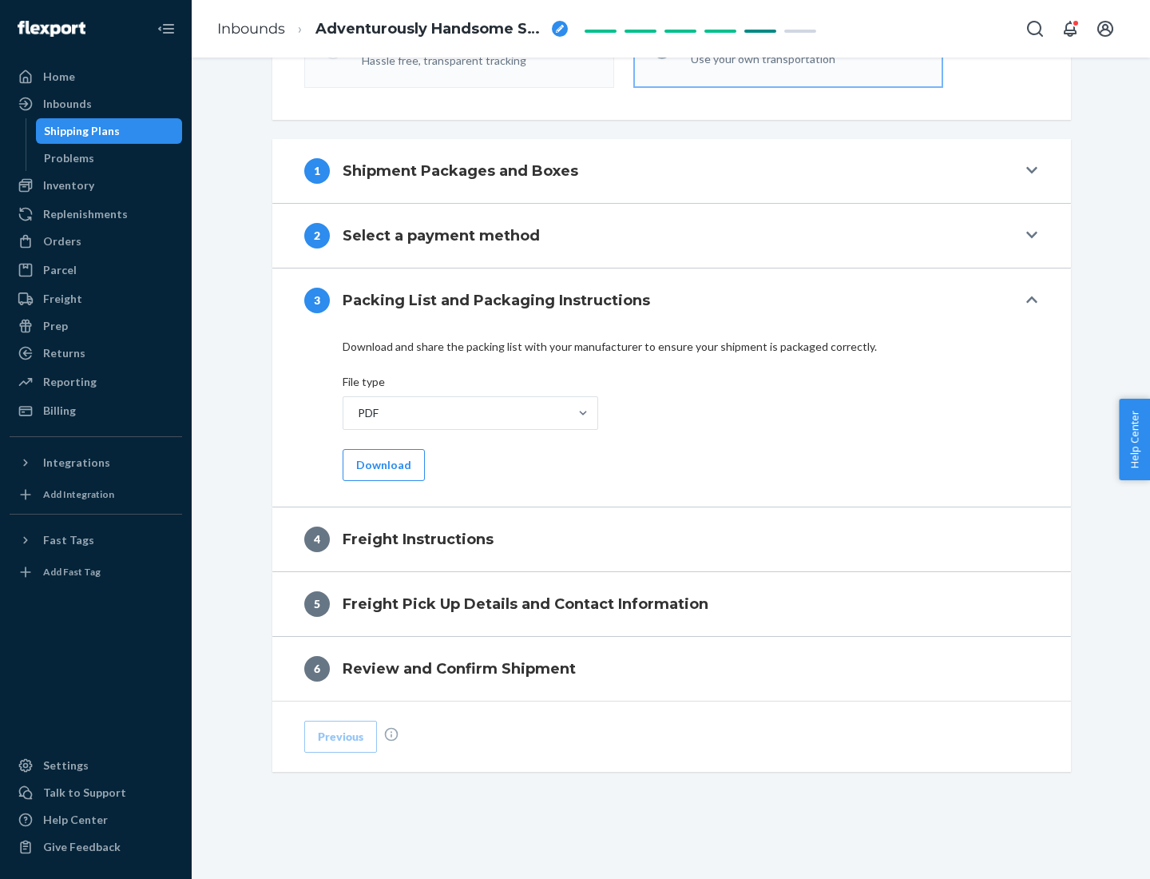
scroll to position [576, 0]
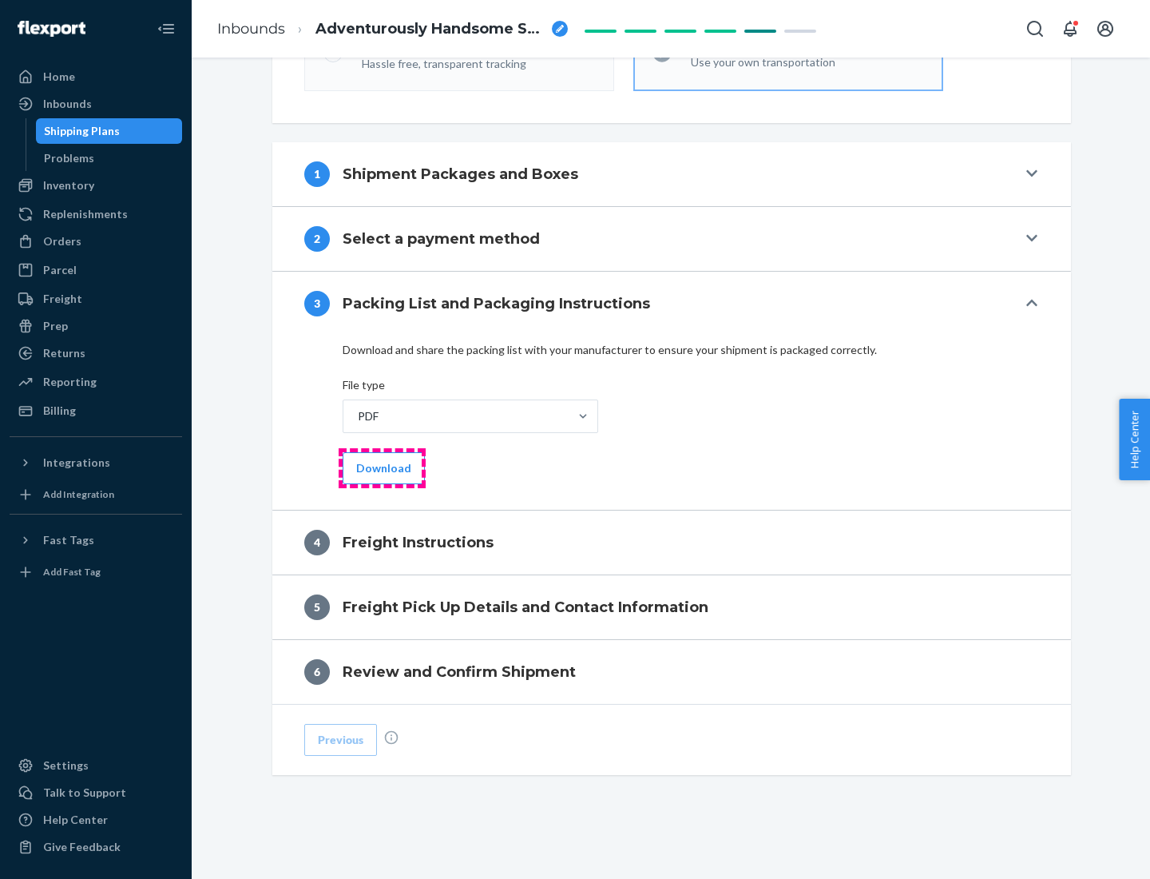
click at [382, 467] on button "Download" at bounding box center [384, 468] width 82 height 32
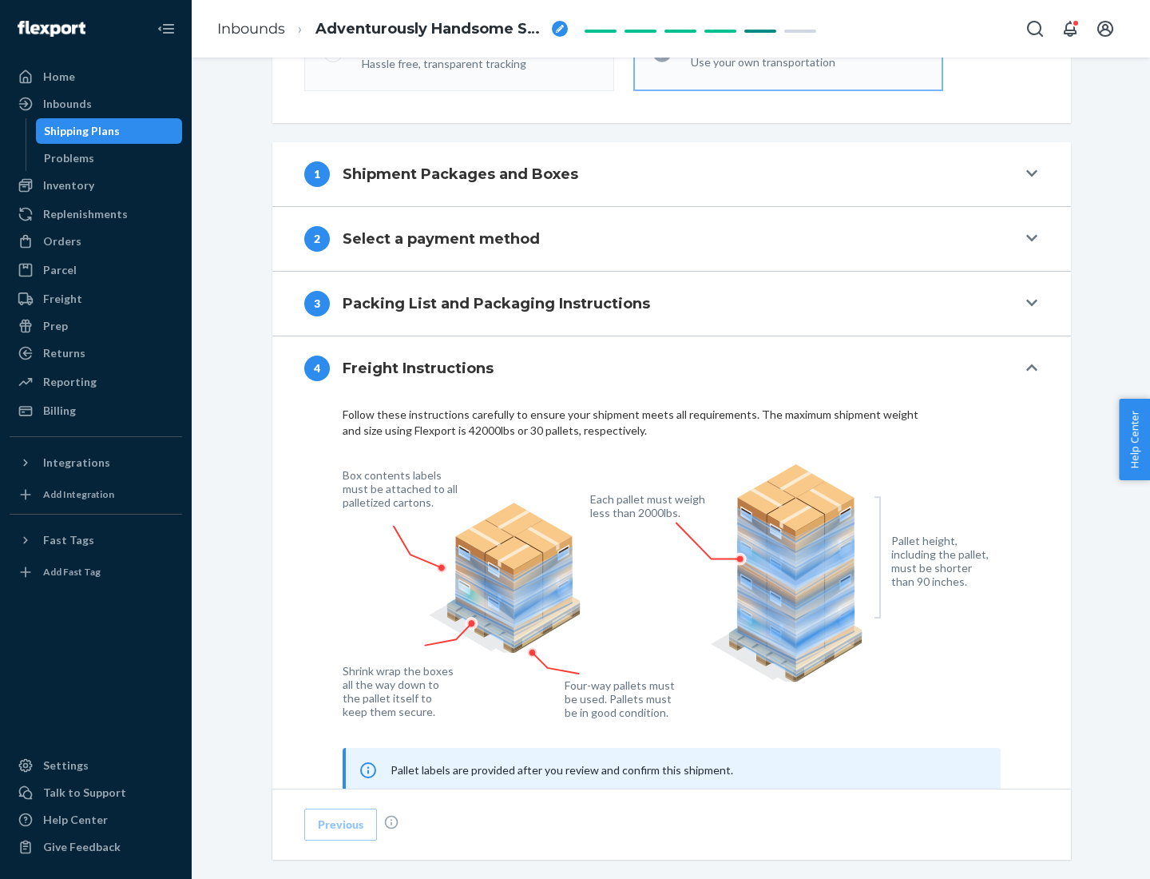
scroll to position [966, 0]
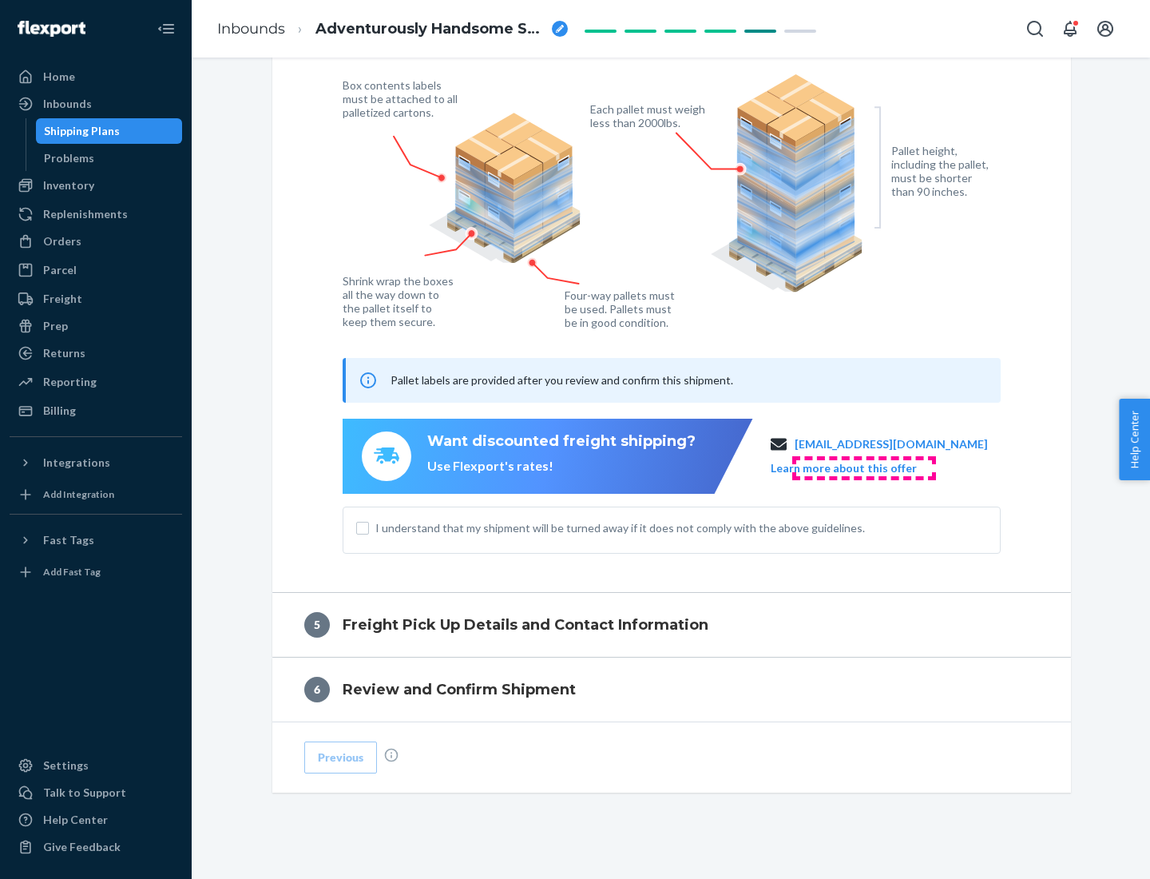
click at [864, 467] on button "Learn more about this offer" at bounding box center [844, 468] width 146 height 16
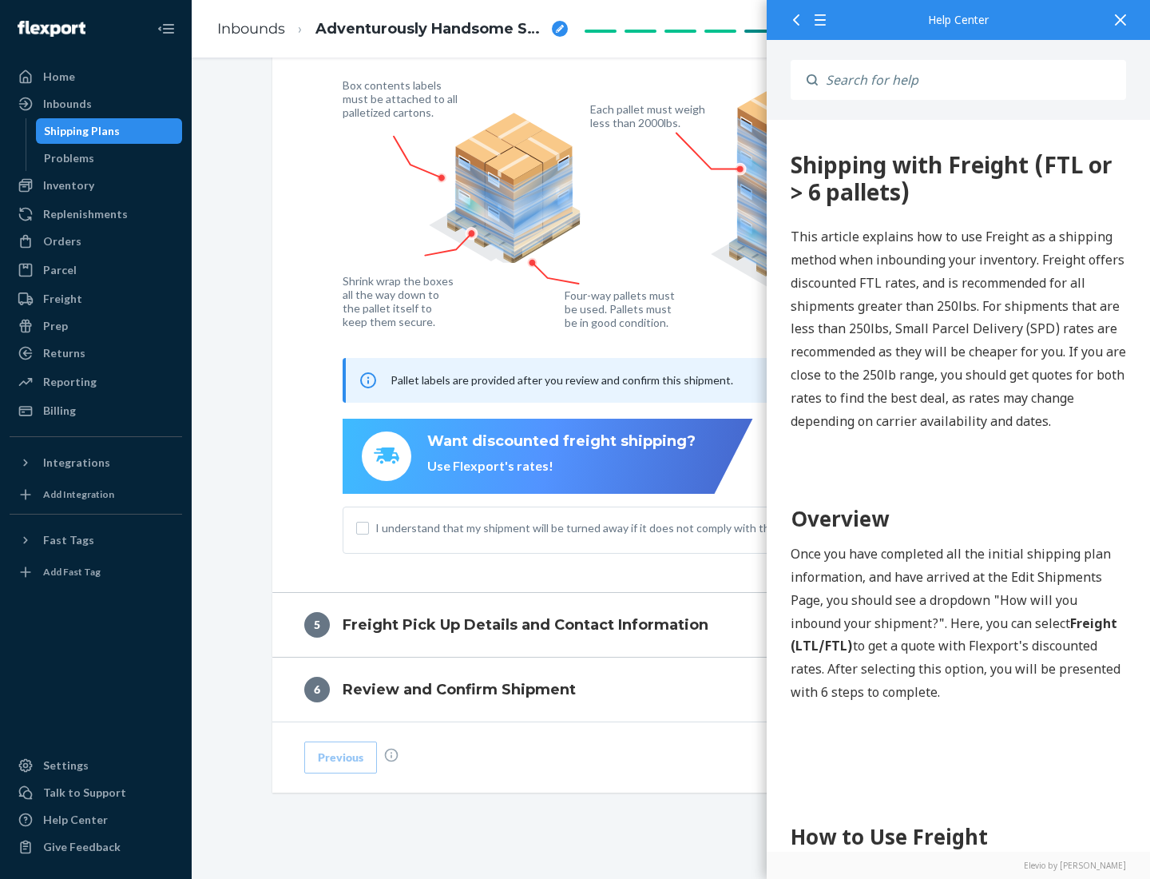
scroll to position [0, 0]
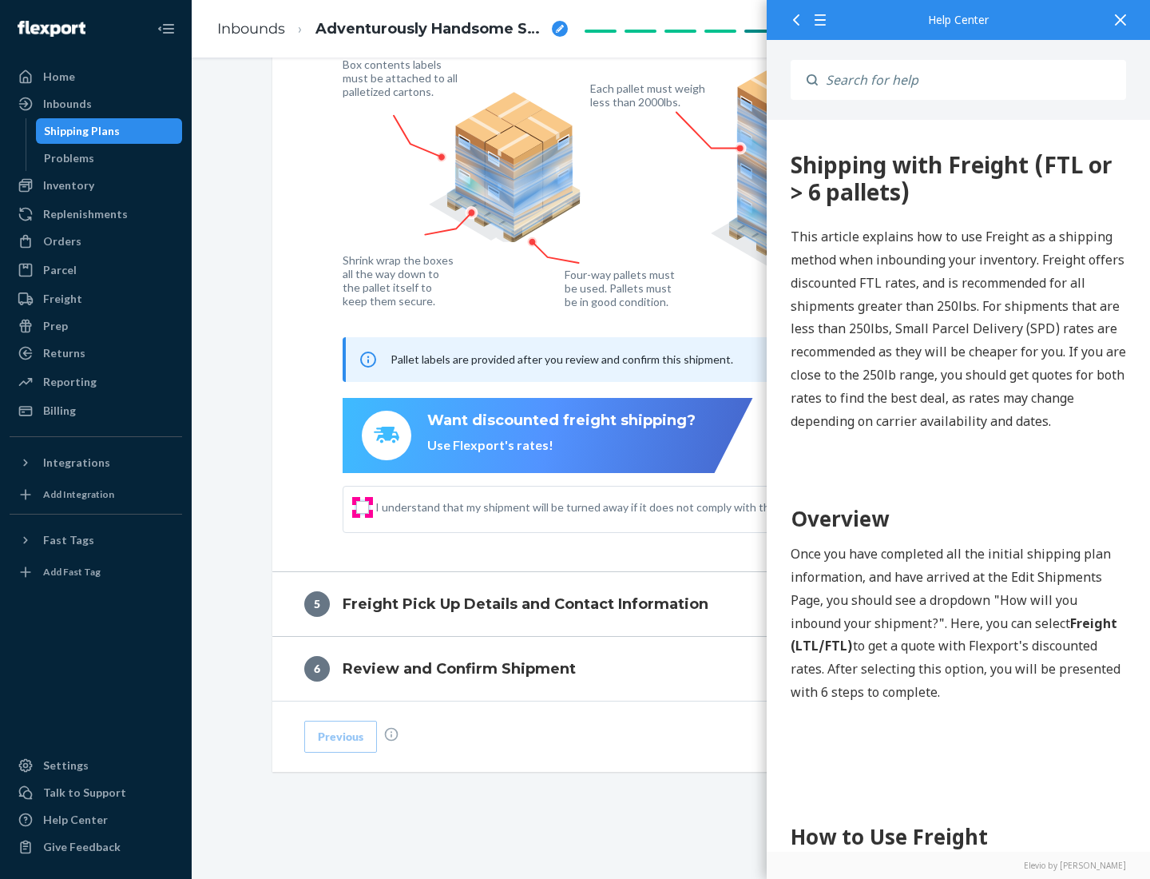
click at [363, 507] on input "I understand that my shipment will be turned away if it does not comply with th…" at bounding box center [362, 507] width 13 height 13
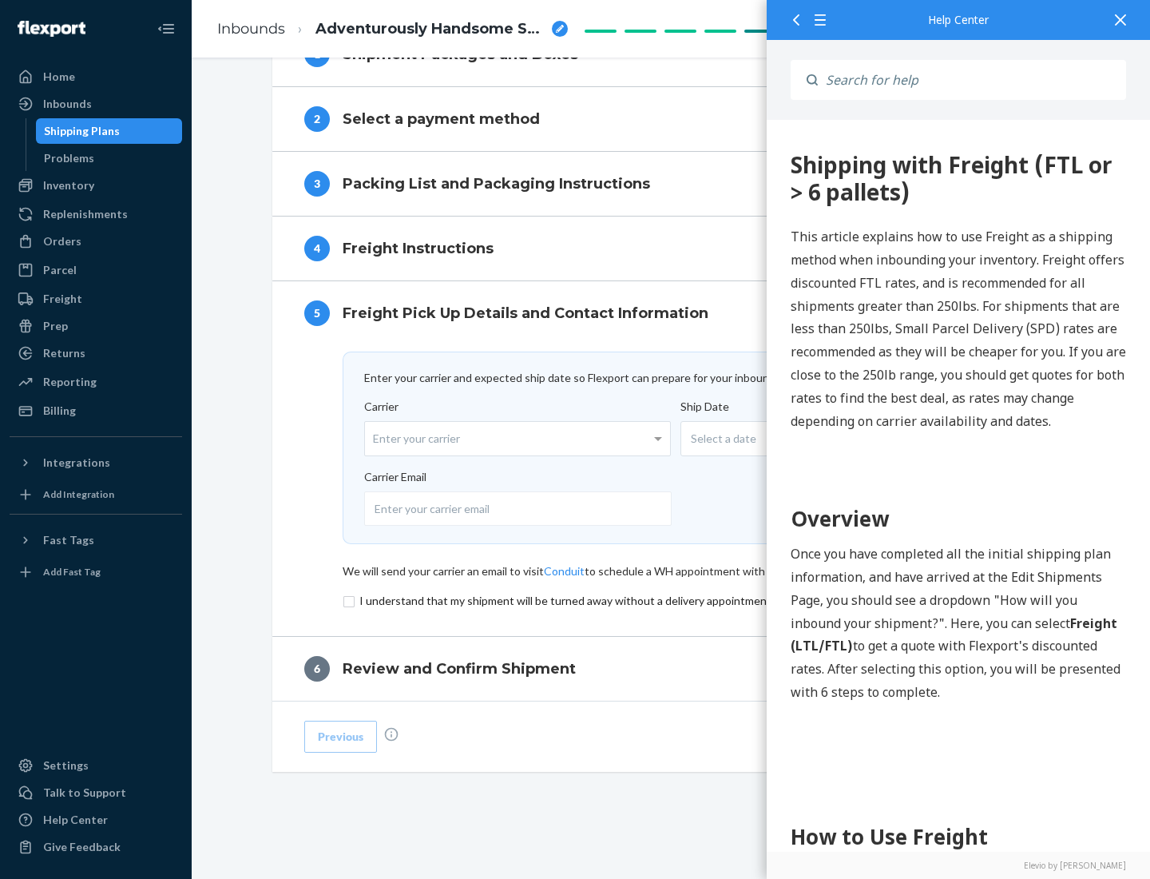
click at [672, 600] on input "checkbox" at bounding box center [672, 600] width 658 height 19
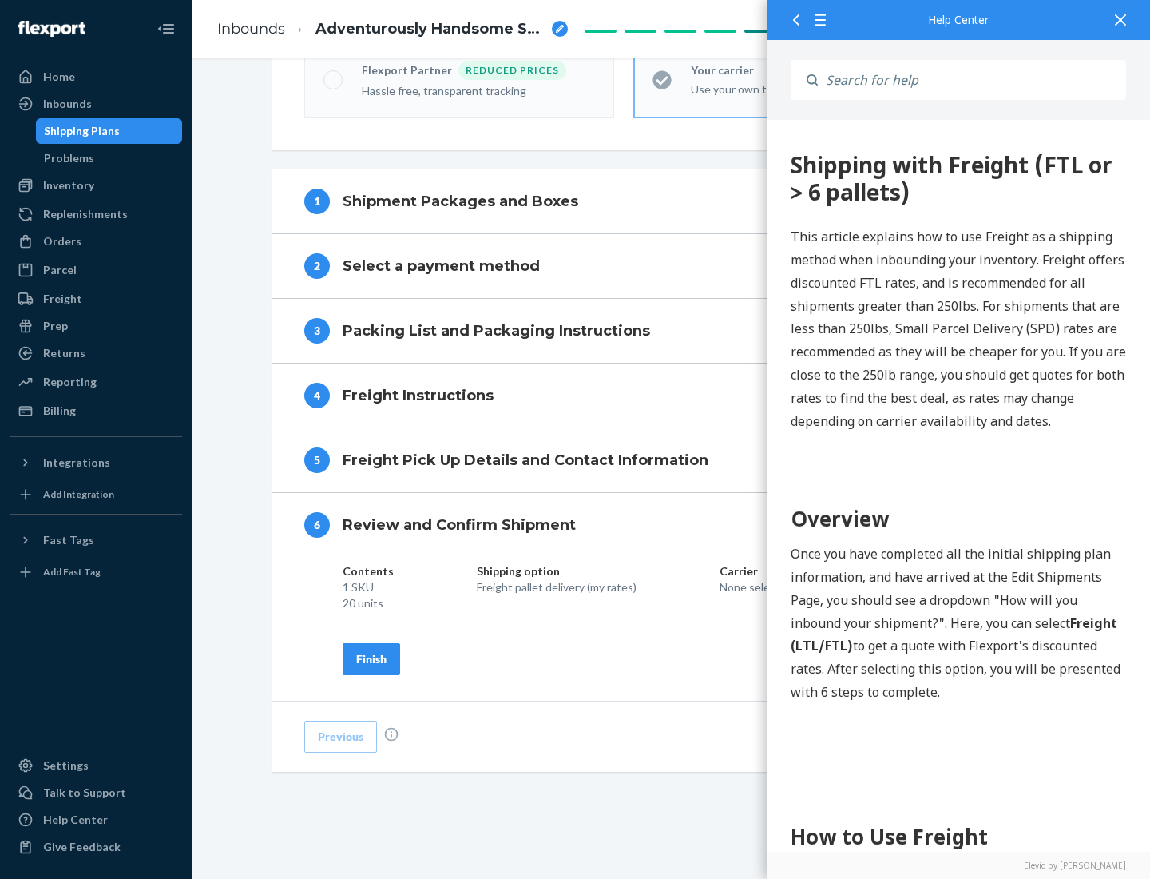
click at [372, 658] on div "Finish" at bounding box center [371, 659] width 30 height 16
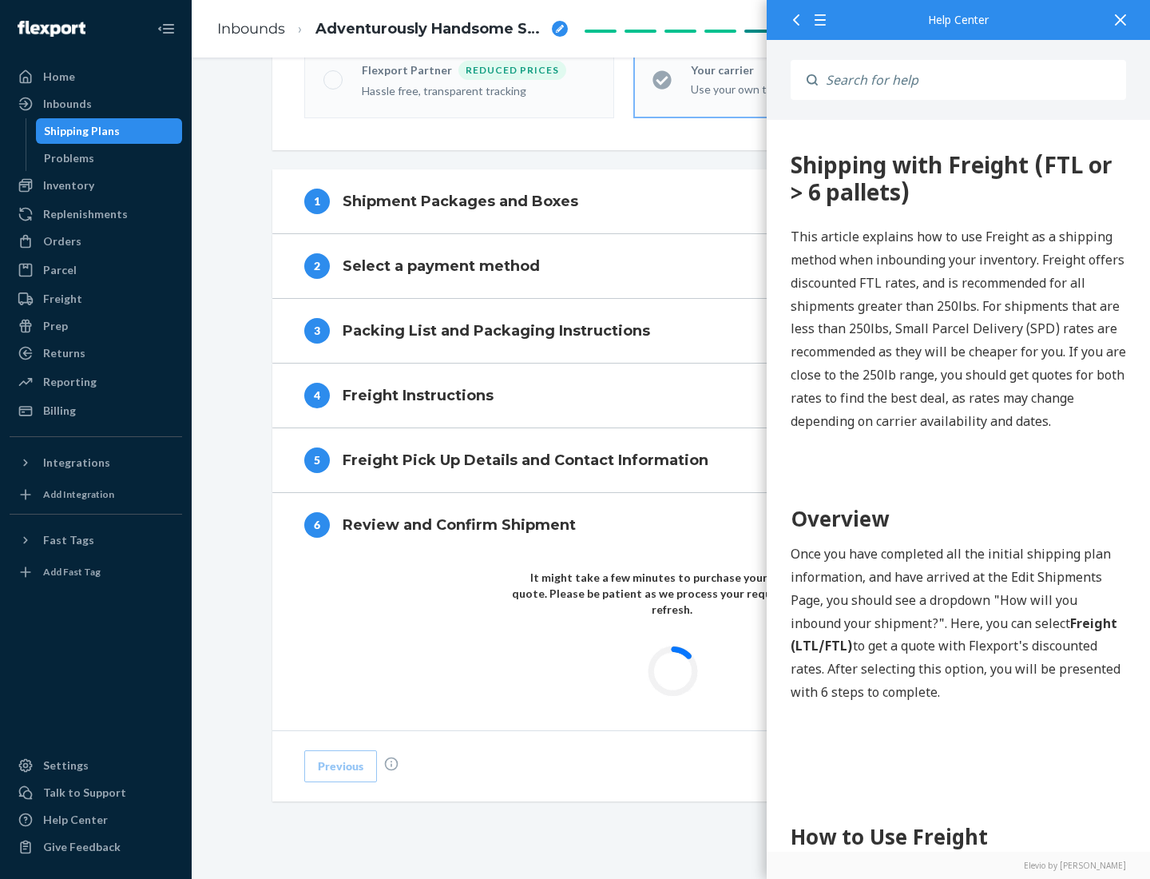
scroll to position [469, 0]
